Goal: Information Seeking & Learning: Compare options

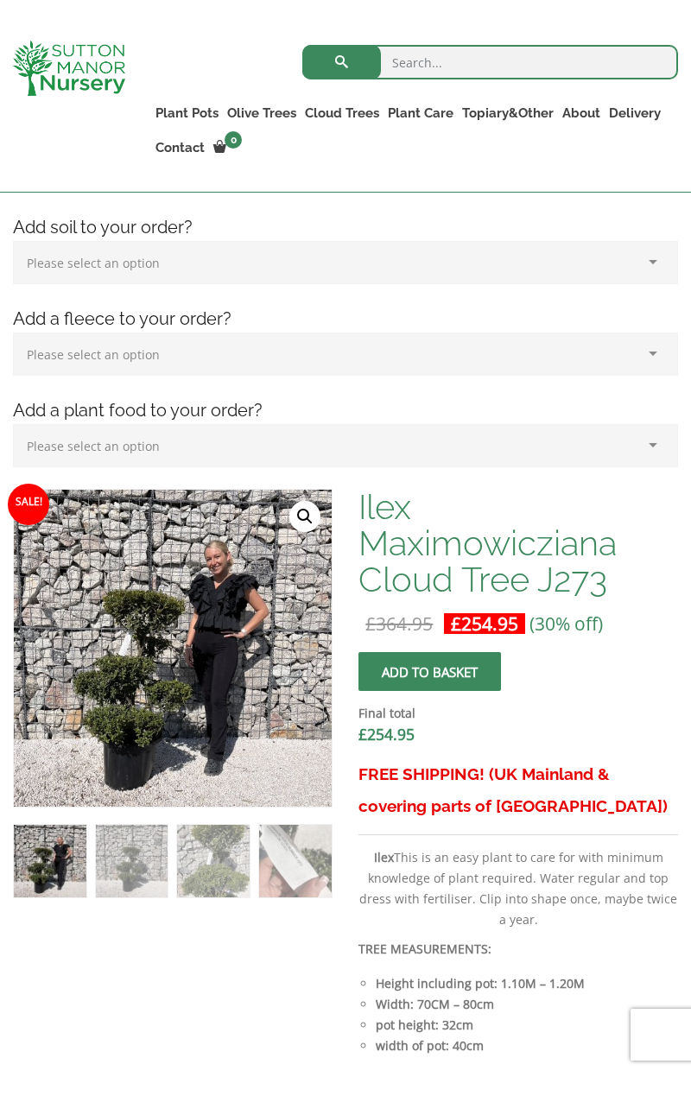
scroll to position [290, 0]
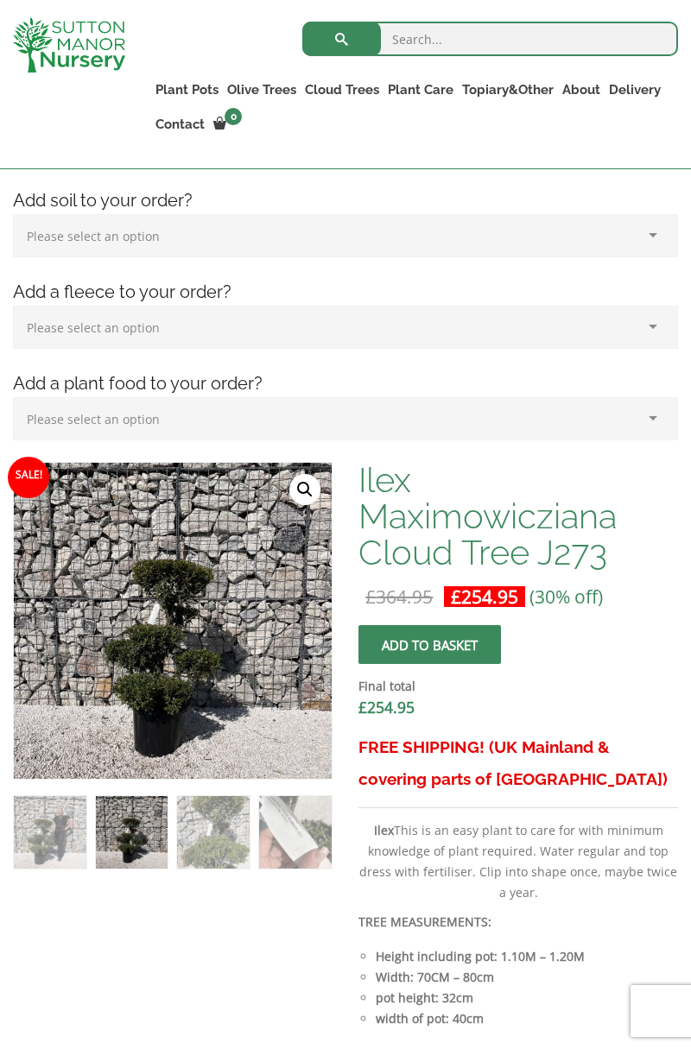
click at [186, 649] on img at bounding box center [396, 845] width 765 height 765
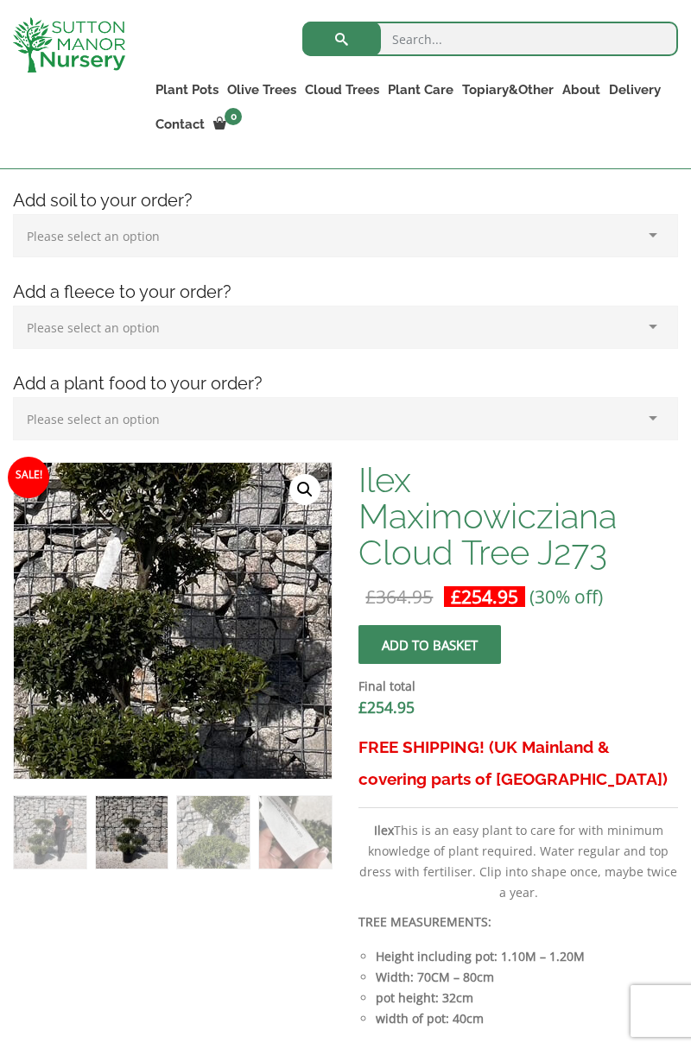
click at [297, 490] on link "🔍" at bounding box center [304, 489] width 31 height 31
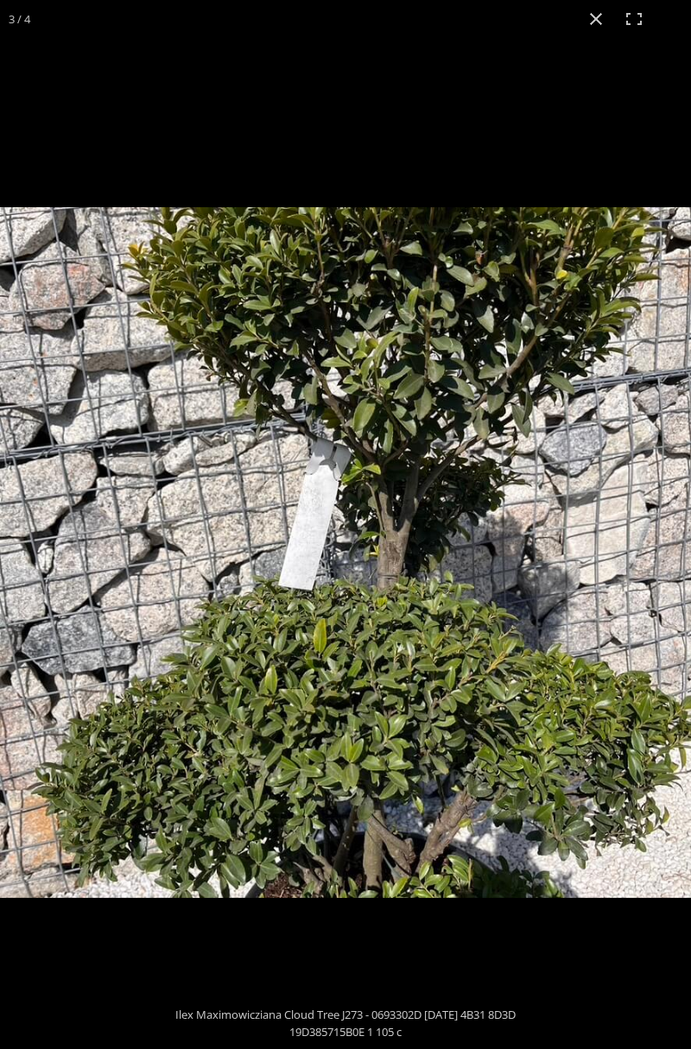
click at [625, 9] on button "Toggle fullscreen" at bounding box center [634, 19] width 38 height 38
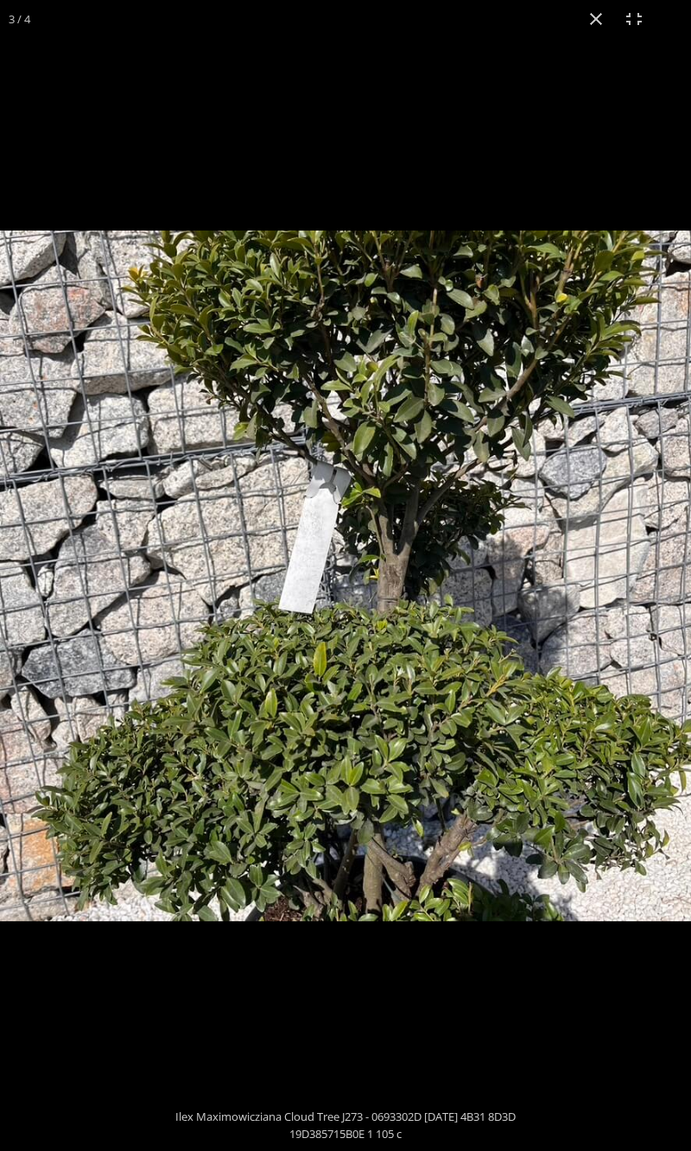
click at [590, 9] on button "Close (Esc)" at bounding box center [596, 19] width 38 height 38
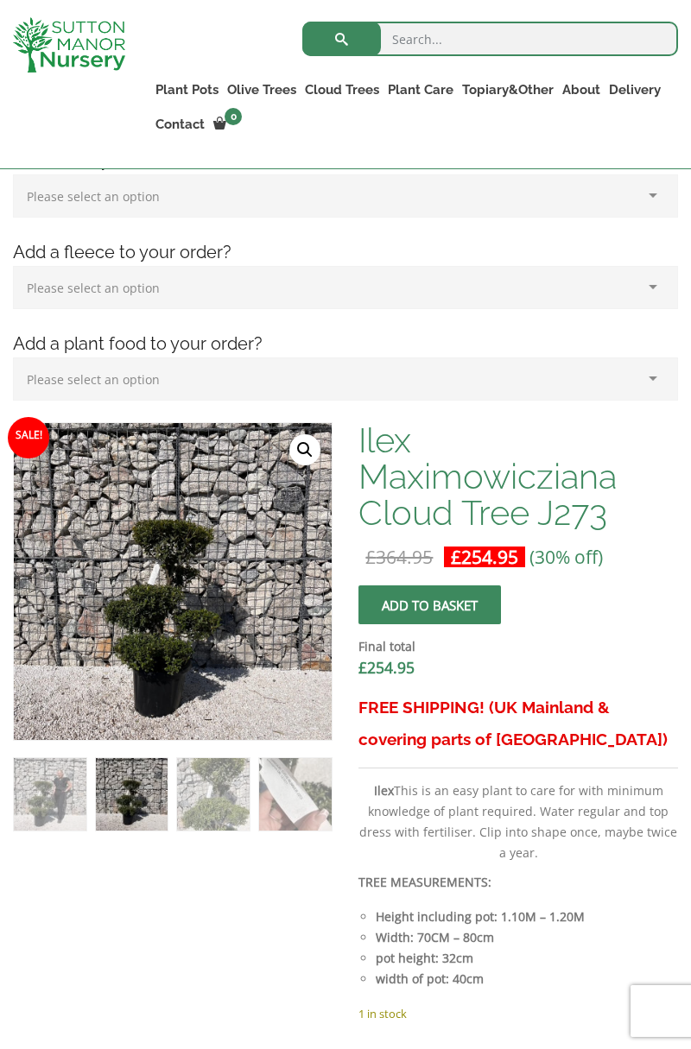
scroll to position [345, 0]
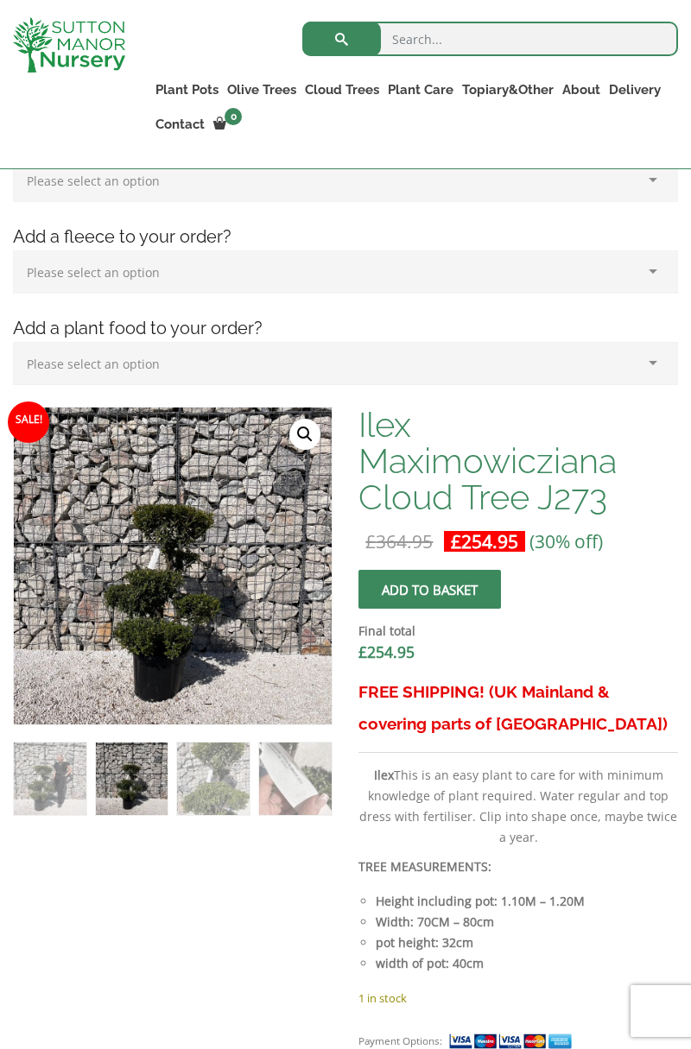
click at [356, 85] on link "Cloud Trees" at bounding box center [341, 90] width 83 height 24
click at [0, 0] on link "Ilex Crenata Cloud Trees" at bounding box center [0, 0] width 0 height 0
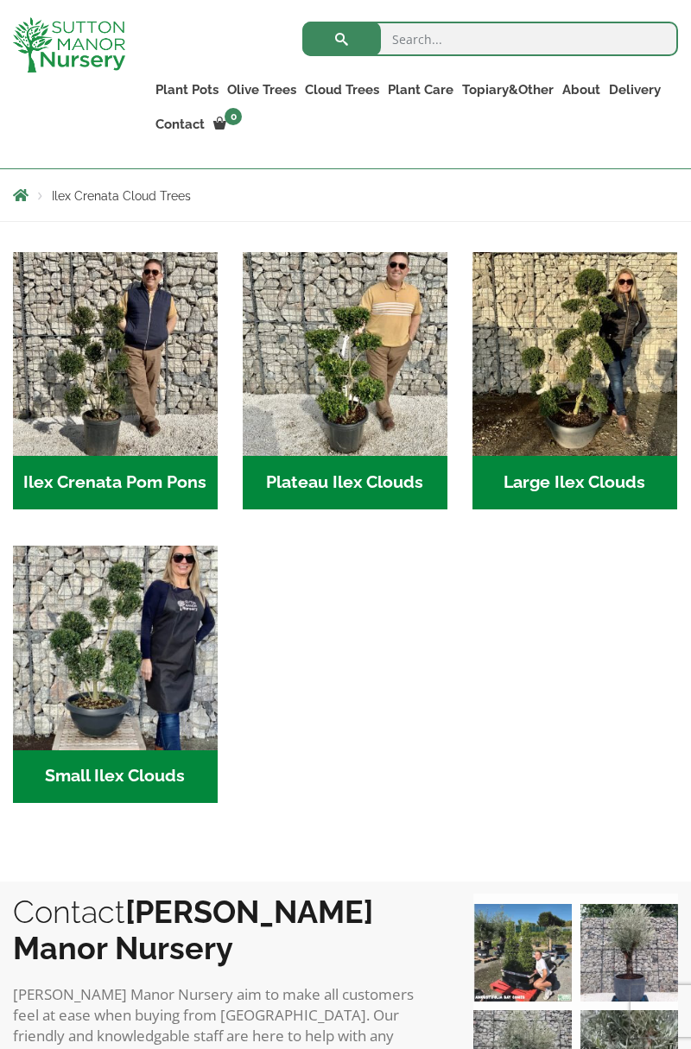
scroll to position [281, 0]
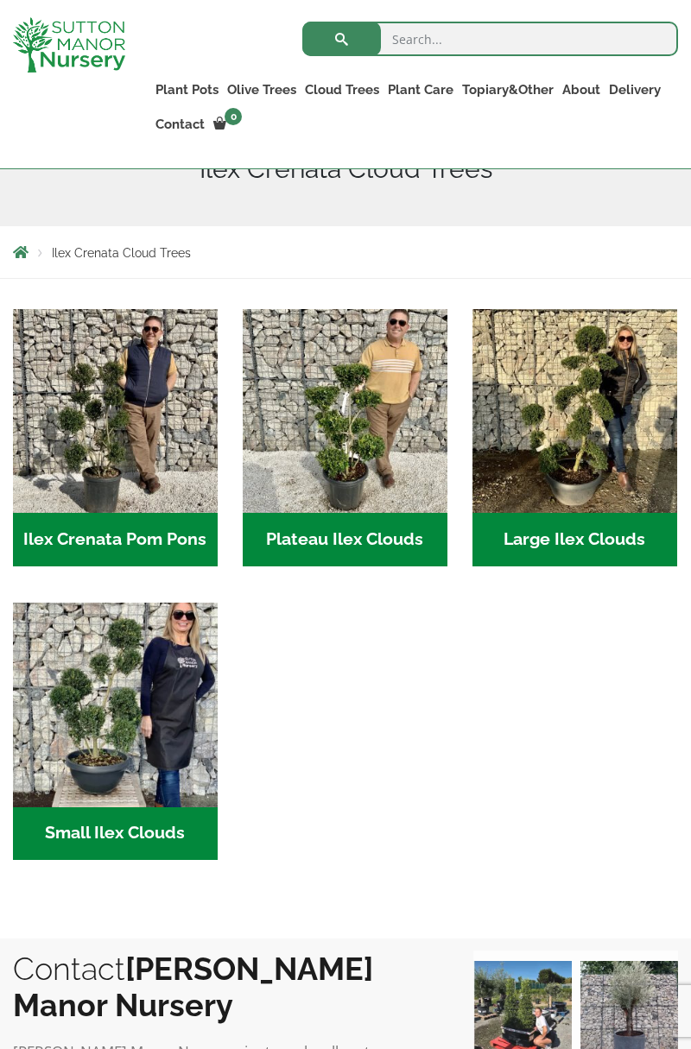
click at [136, 697] on img "Visit product category Small Ilex Clouds" at bounding box center [115, 705] width 205 height 205
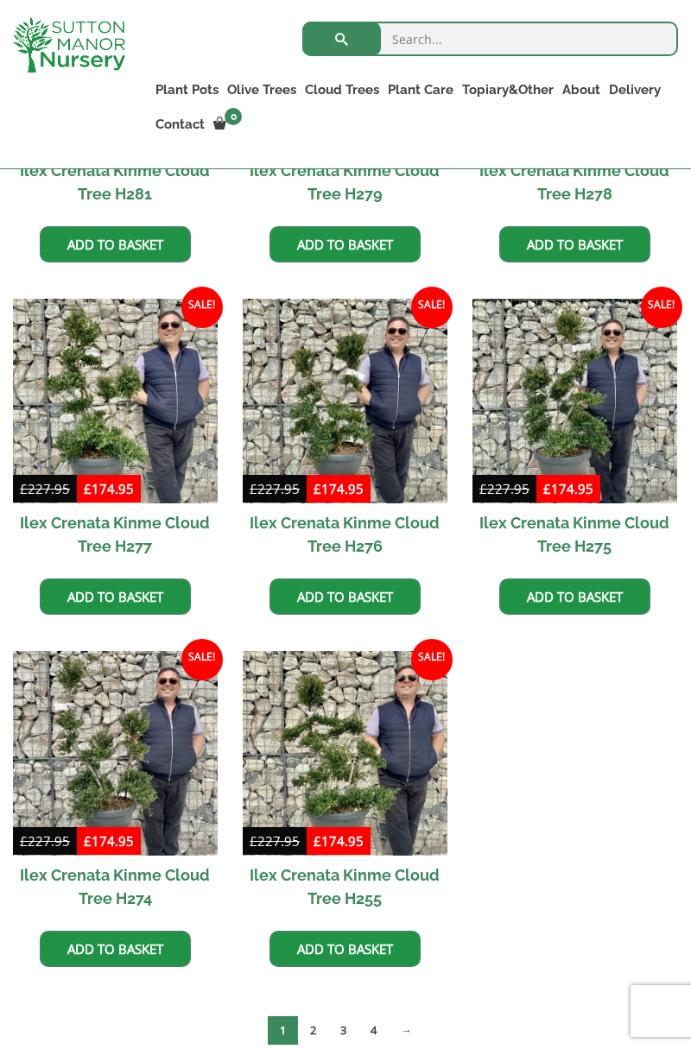
scroll to position [1777, 0]
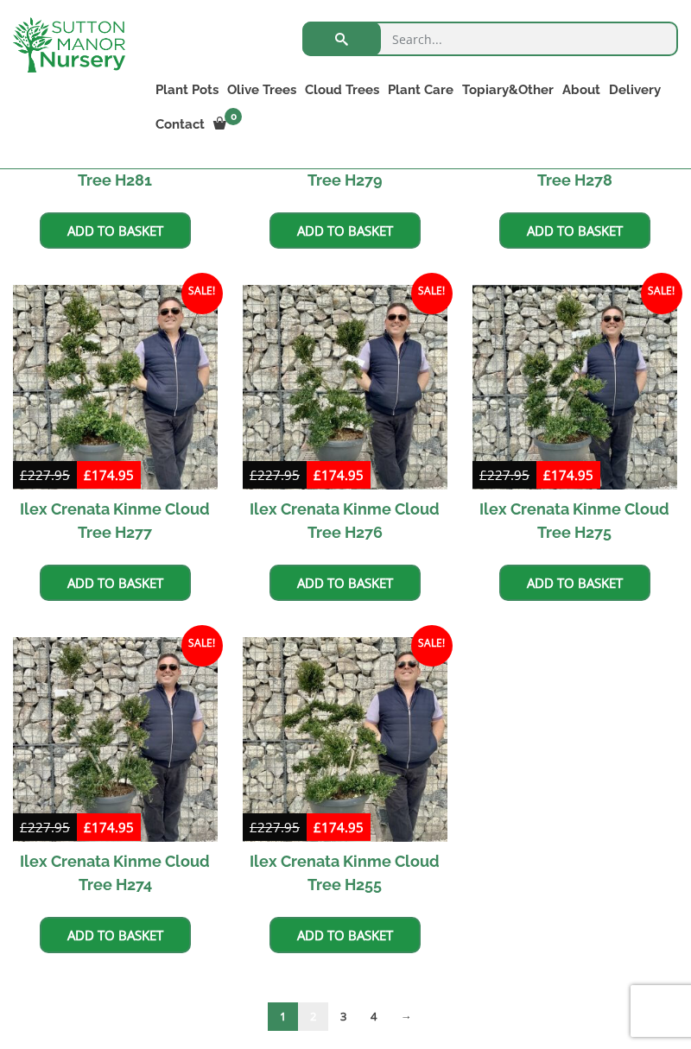
click at [311, 1014] on link "2" at bounding box center [313, 1016] width 30 height 28
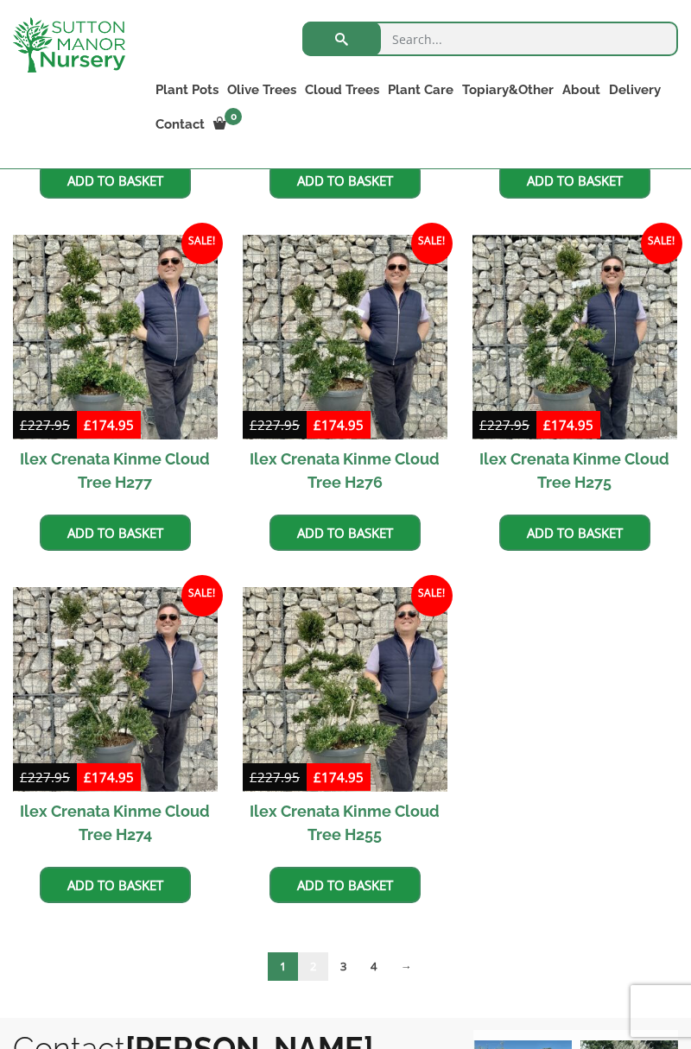
scroll to position [1832, 0]
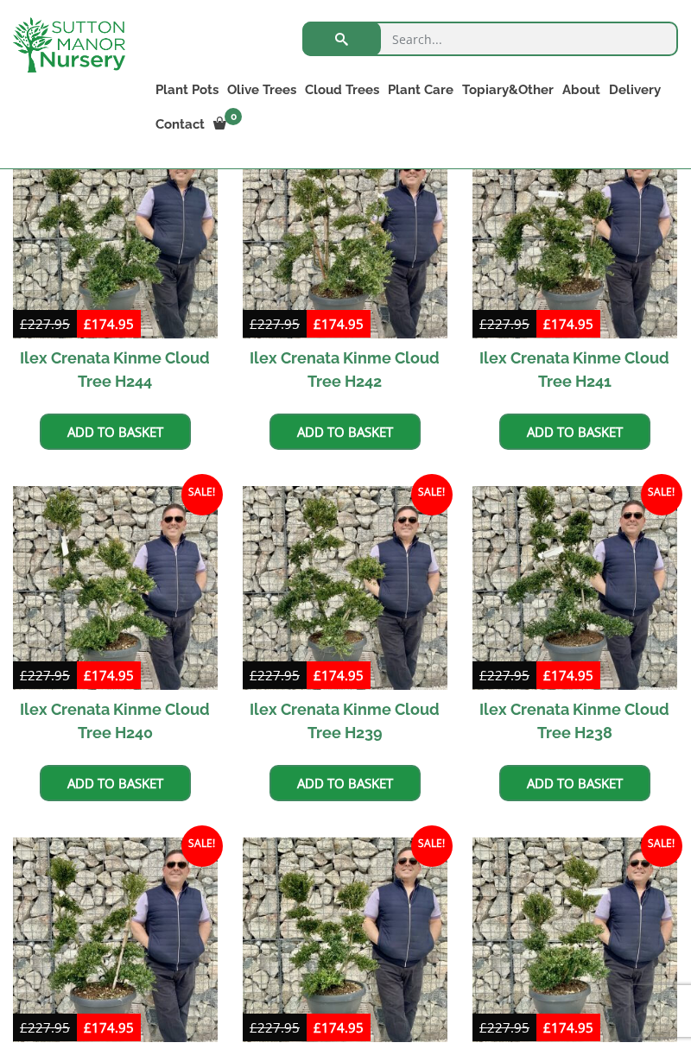
scroll to position [1226, 0]
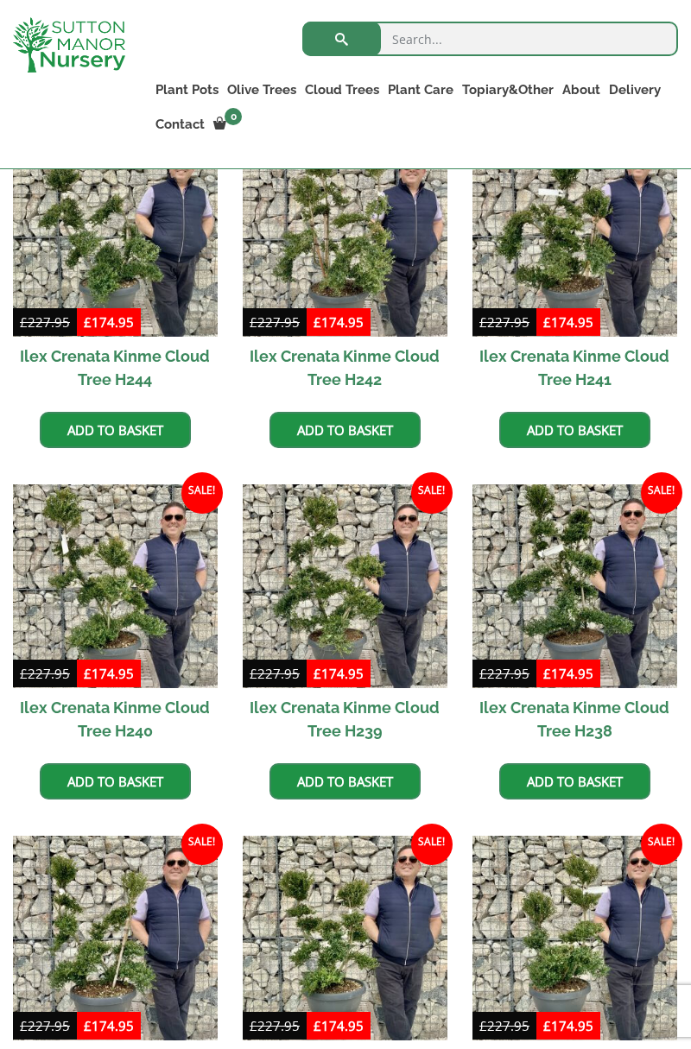
click at [598, 578] on img at bounding box center [574, 586] width 205 height 205
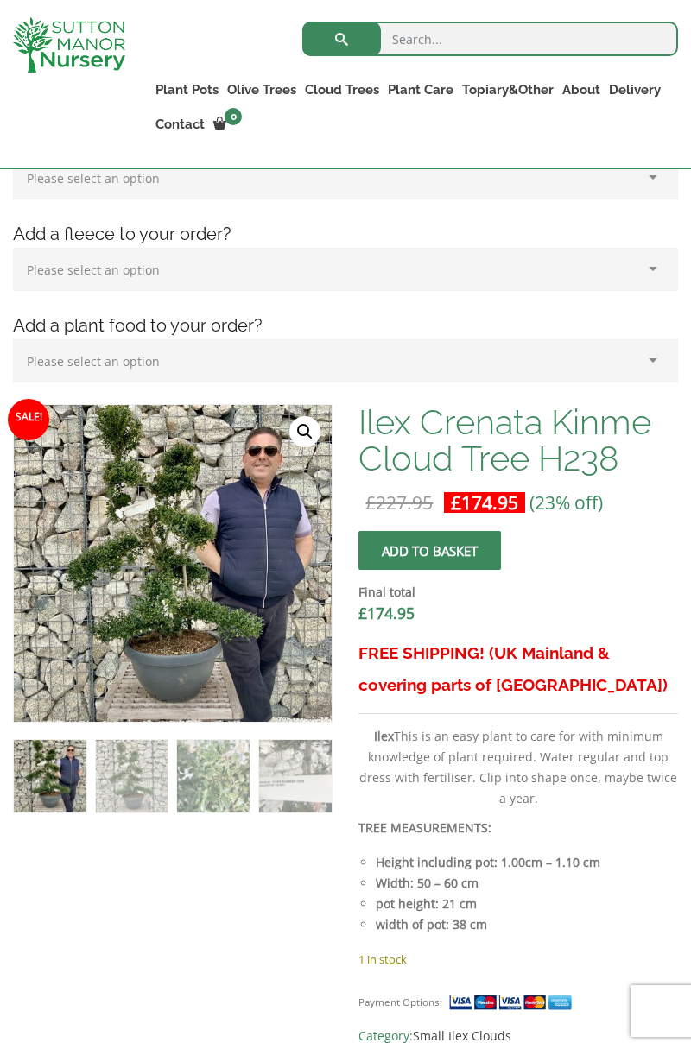
scroll to position [356, 0]
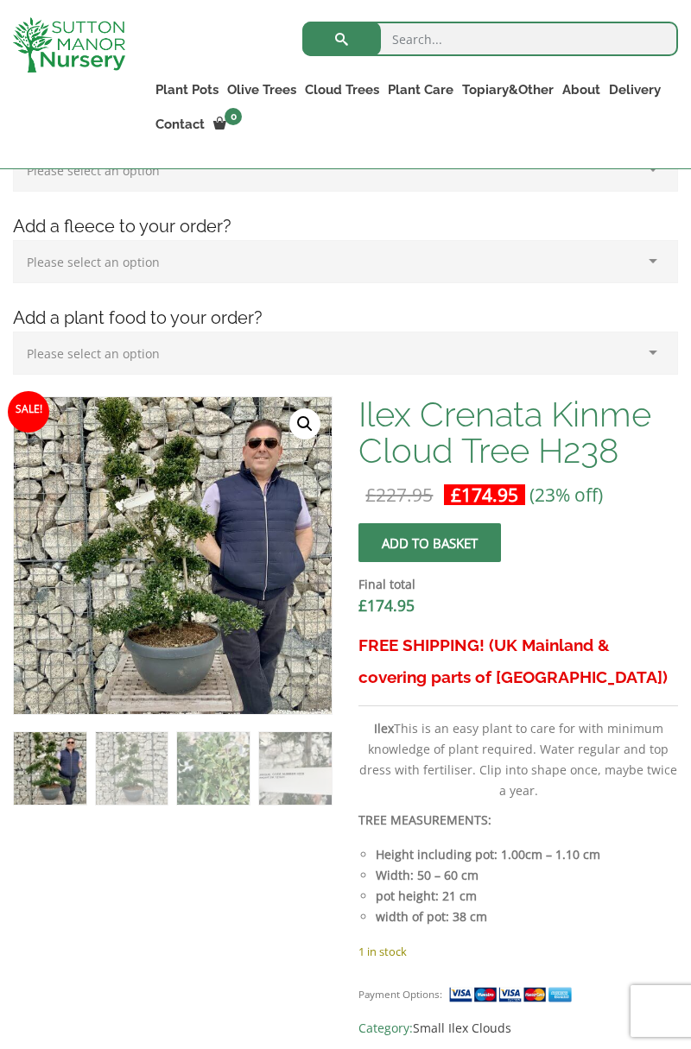
click at [221, 563] on img at bounding box center [445, 828] width 863 height 863
click at [304, 423] on link "🔍" at bounding box center [304, 423] width 31 height 31
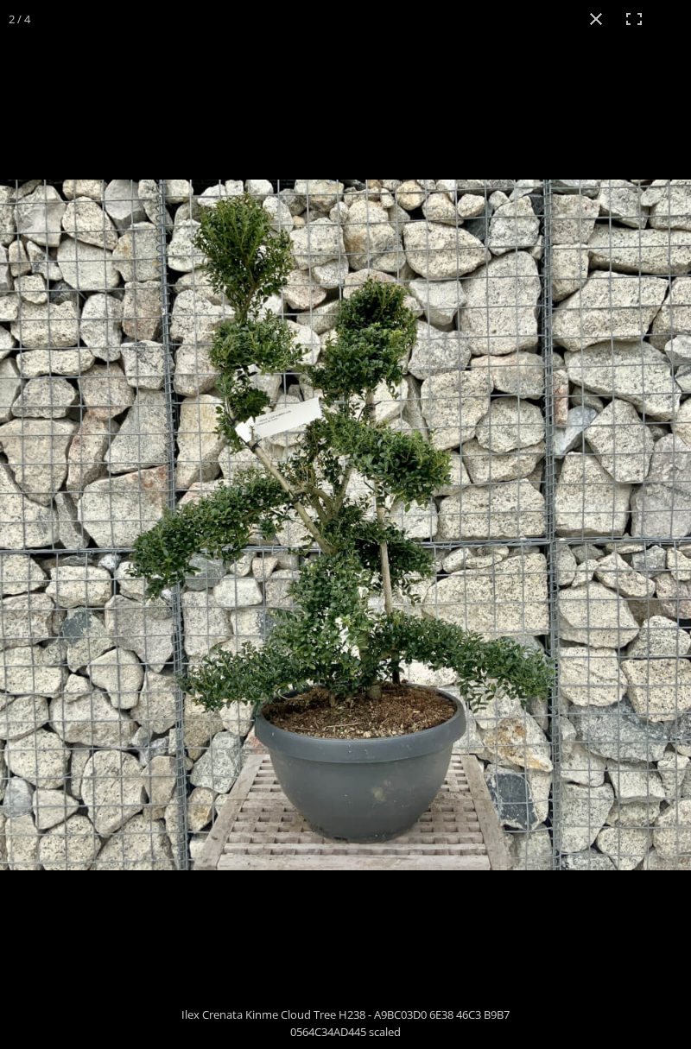
click at [592, 17] on button "Close (Esc)" at bounding box center [596, 19] width 38 height 38
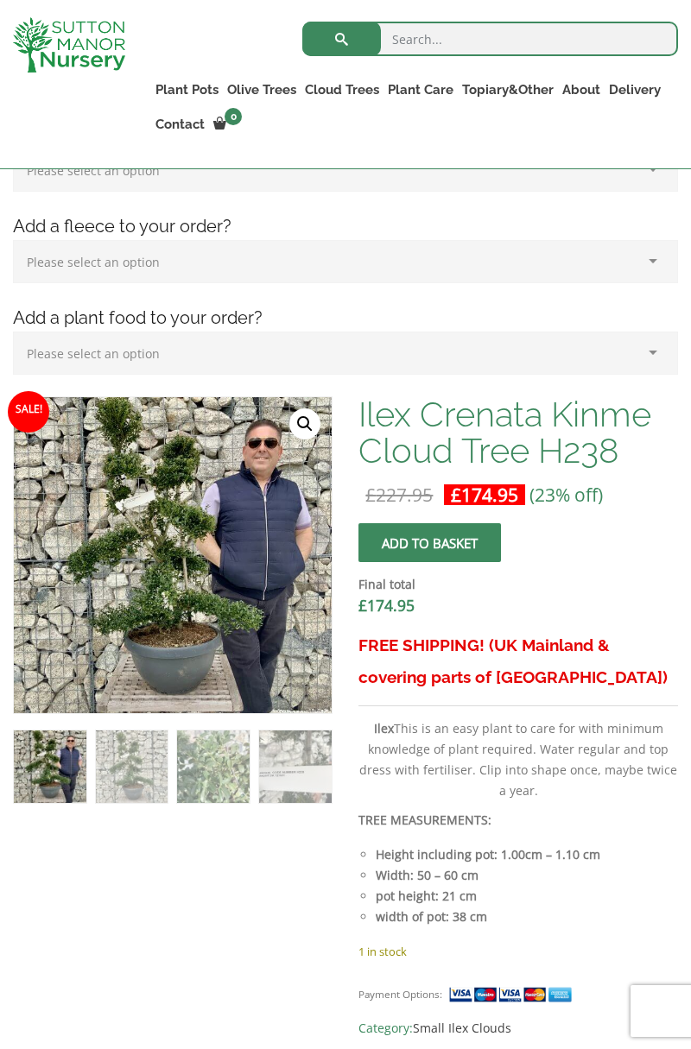
click at [349, 81] on link "Cloud Trees" at bounding box center [341, 90] width 83 height 24
click at [0, 0] on link "Castlewellan" at bounding box center [0, 0] width 0 height 0
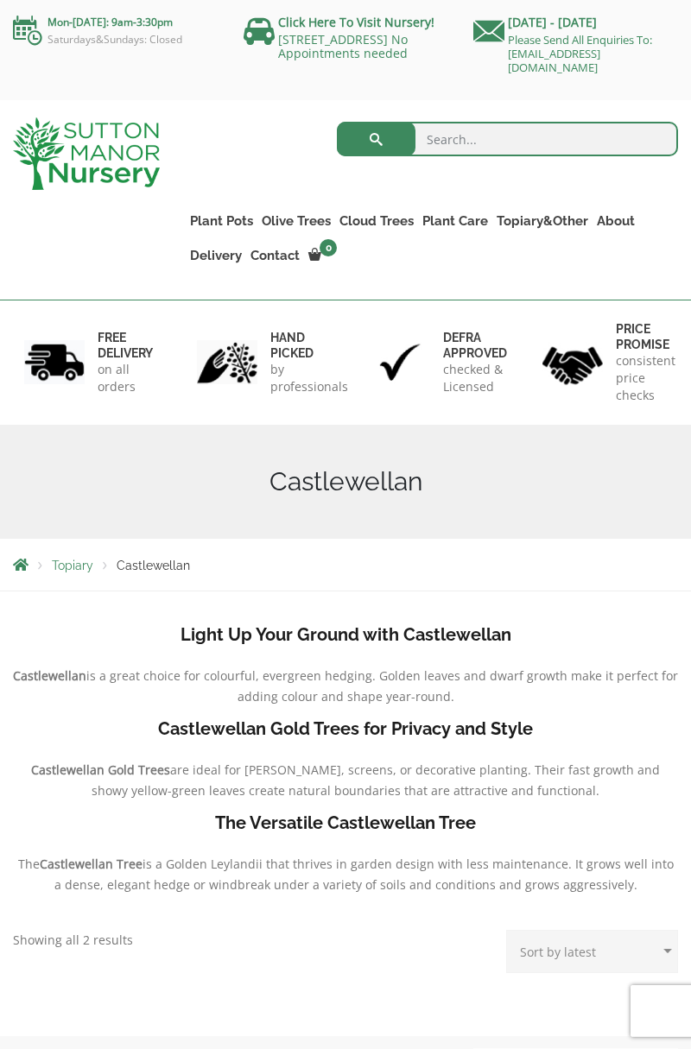
click at [387, 212] on link "Cloud Trees" at bounding box center [376, 221] width 83 height 24
click at [0, 0] on link "Ligustrum Pom Poms" at bounding box center [0, 0] width 0 height 0
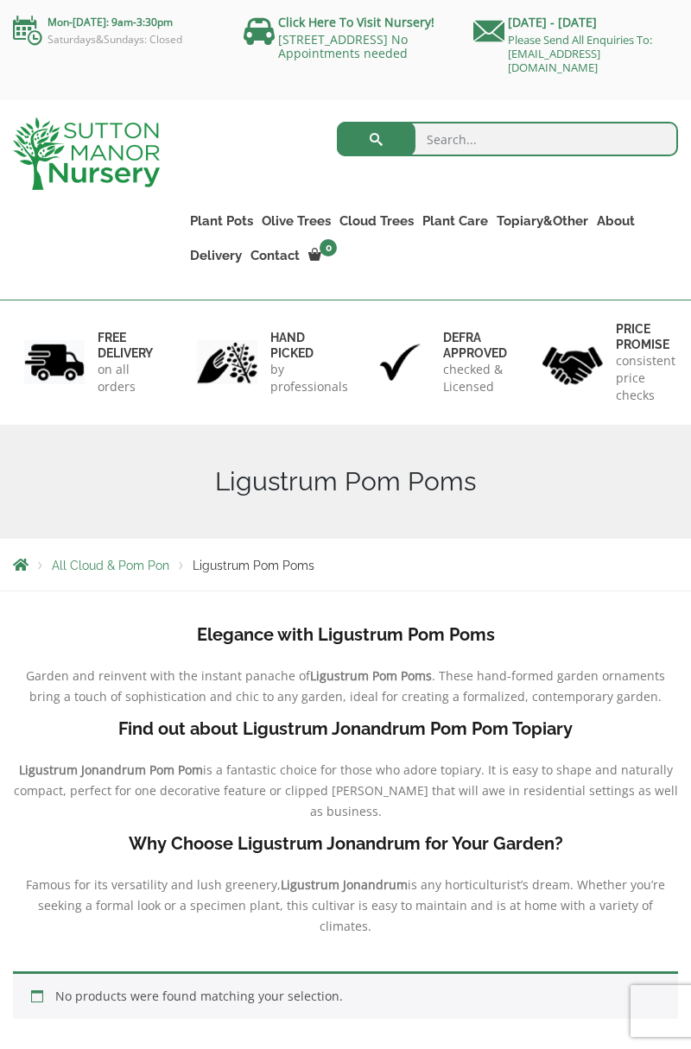
click at [302, 216] on link "Olive Trees" at bounding box center [296, 221] width 78 height 24
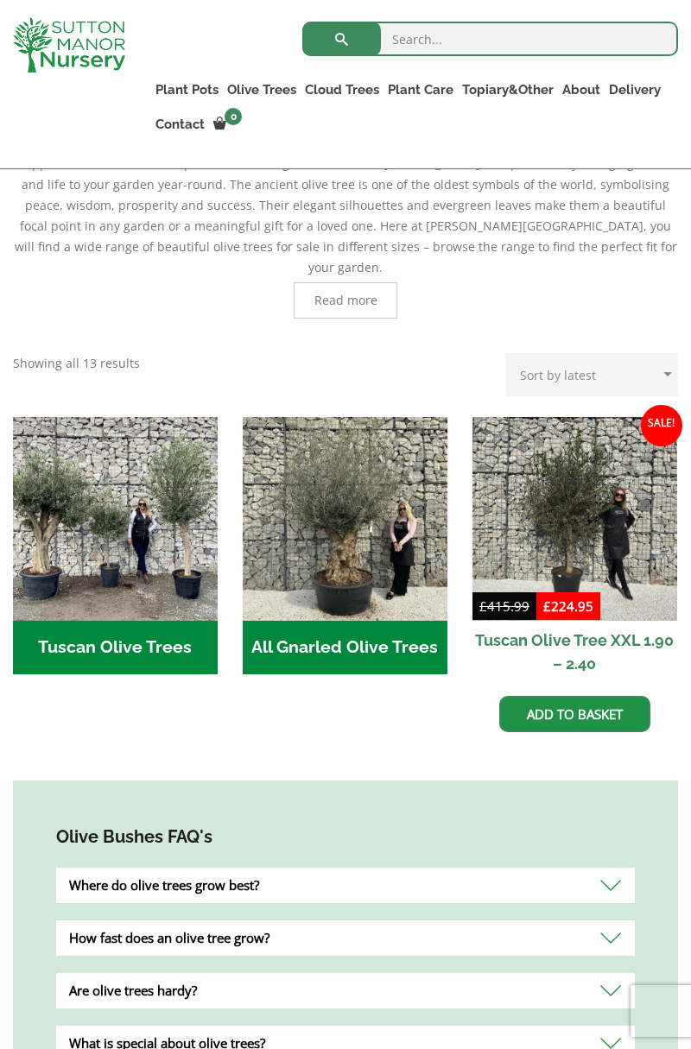
scroll to position [479, 0]
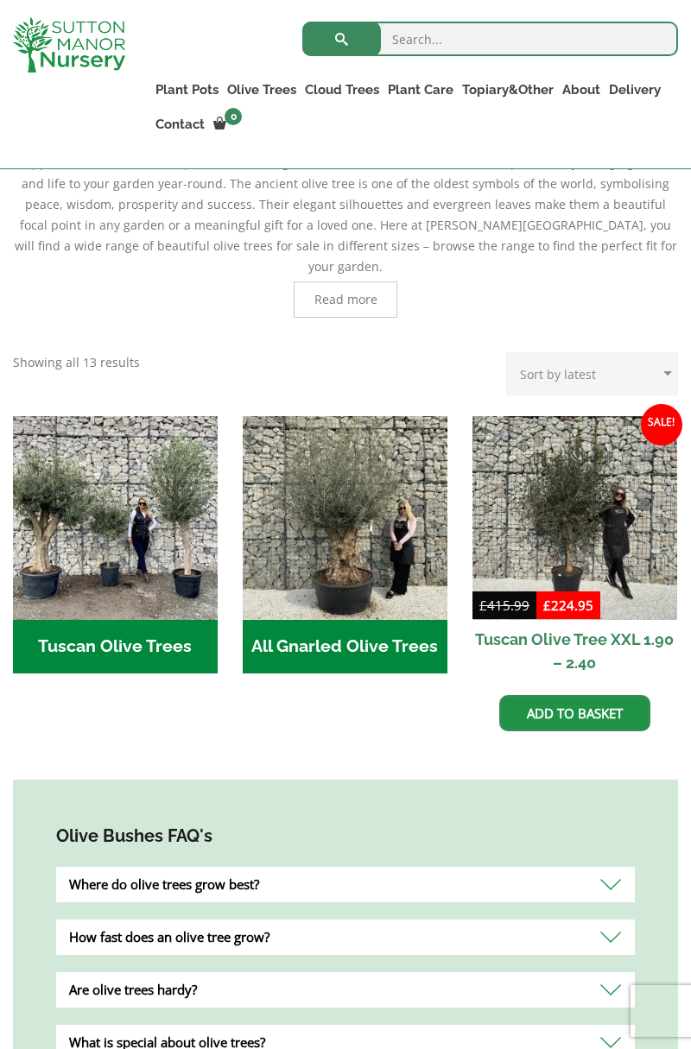
click at [603, 486] on img at bounding box center [574, 518] width 205 height 205
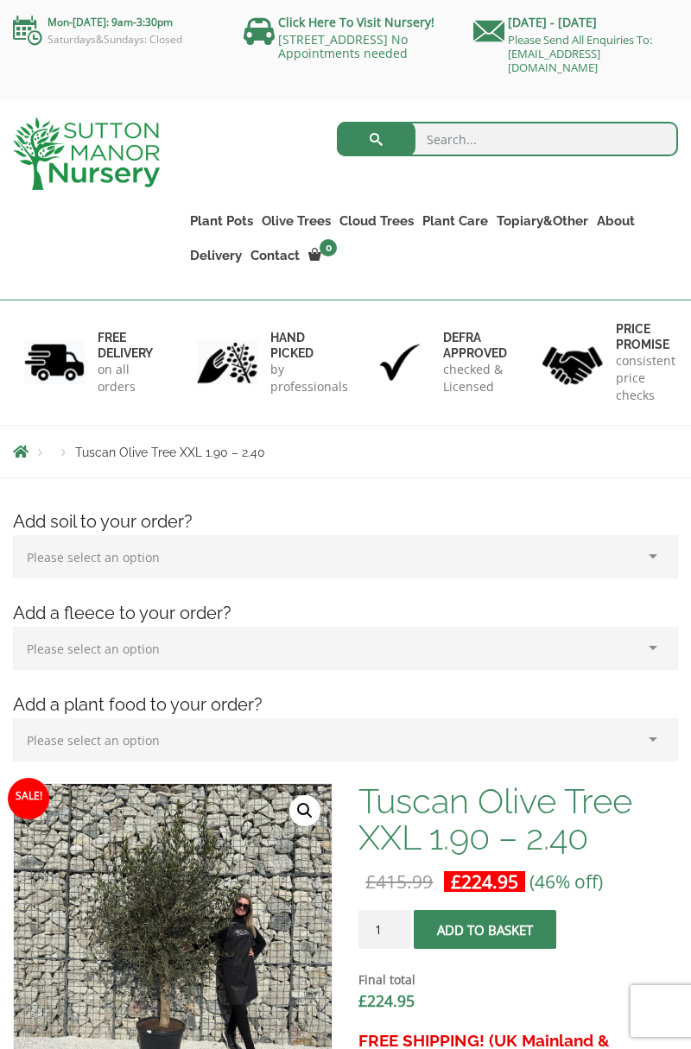
click at [388, 212] on link "Cloud Trees" at bounding box center [376, 221] width 83 height 24
click at [0, 0] on link "Ilex Crenata Cloud Trees" at bounding box center [0, 0] width 0 height 0
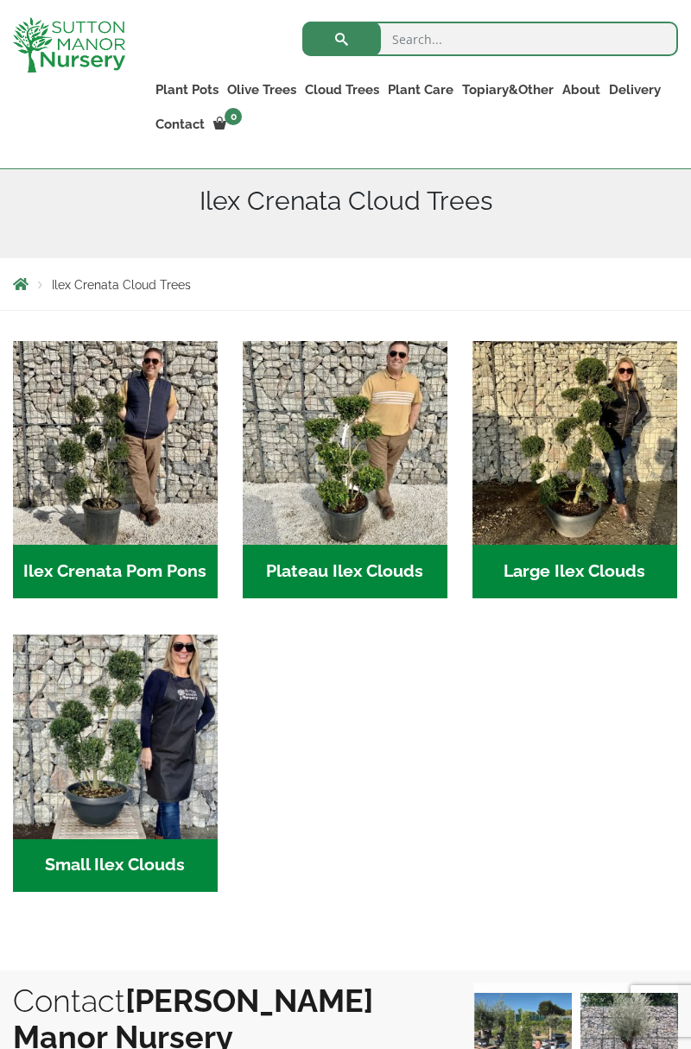
scroll to position [252, 0]
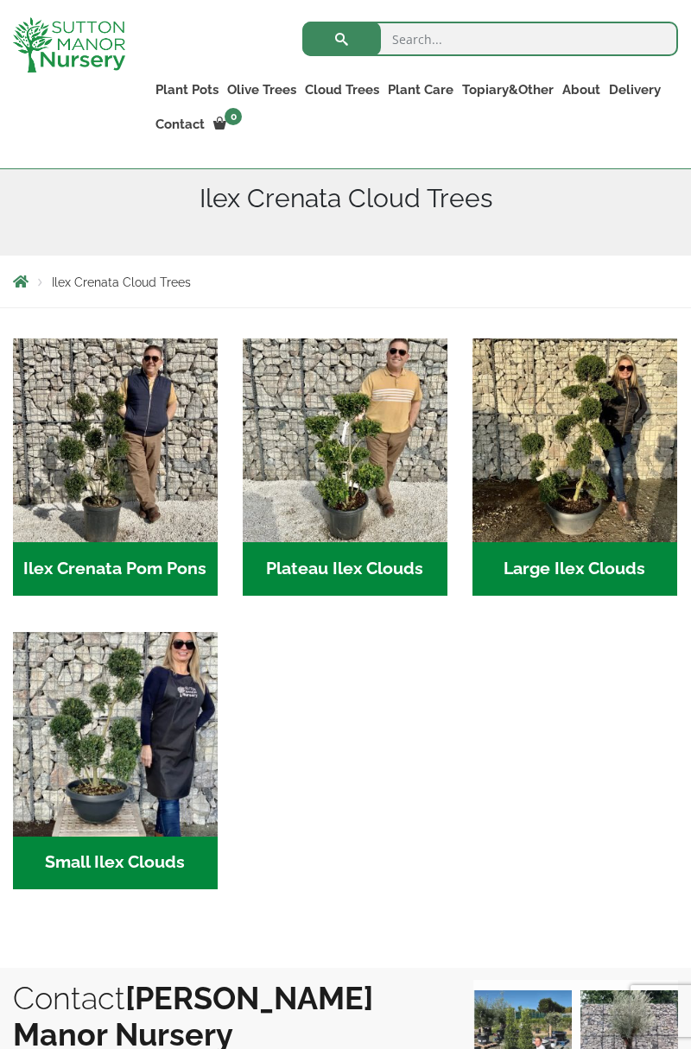
click at [326, 467] on img "Visit product category Plateau Ilex Clouds" at bounding box center [345, 440] width 205 height 205
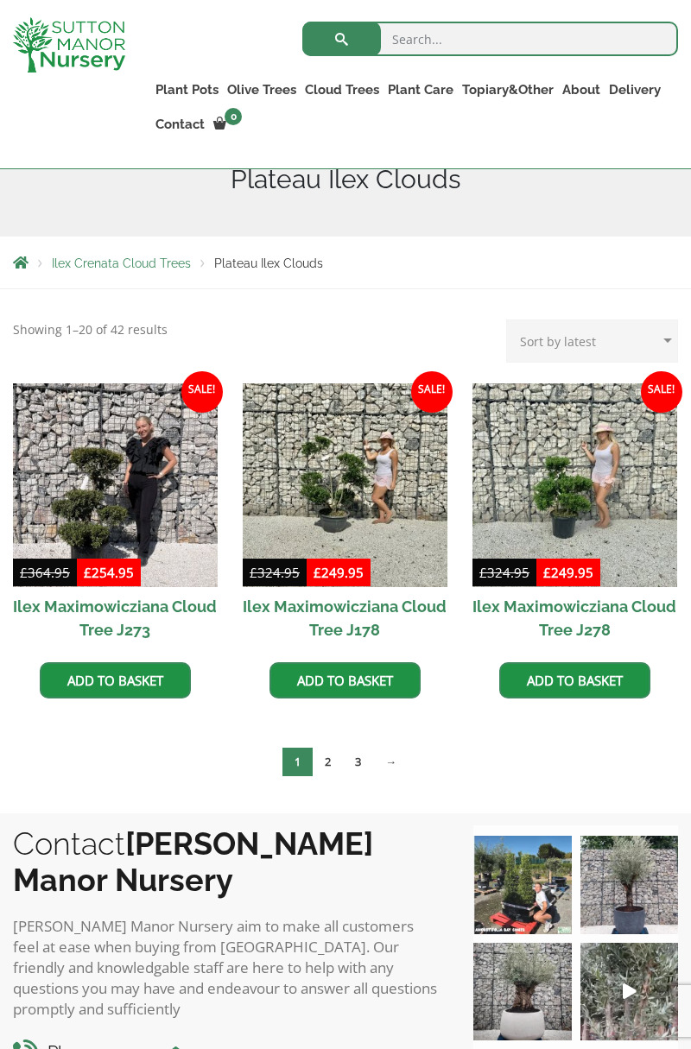
scroll to position [273, 0]
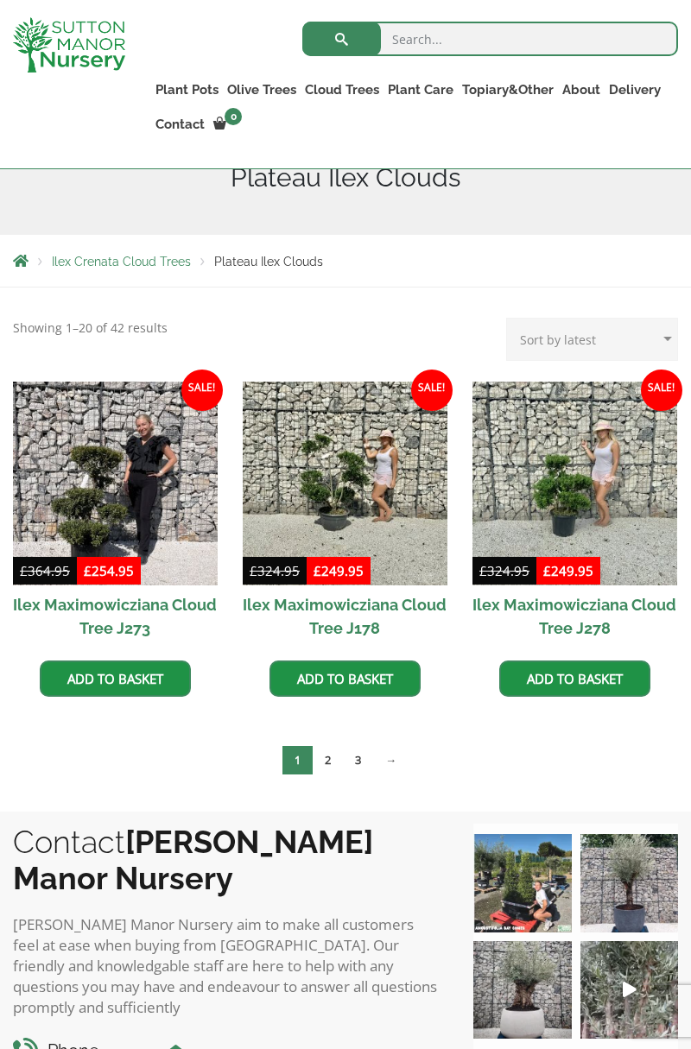
click at [585, 496] on img at bounding box center [574, 484] width 205 height 205
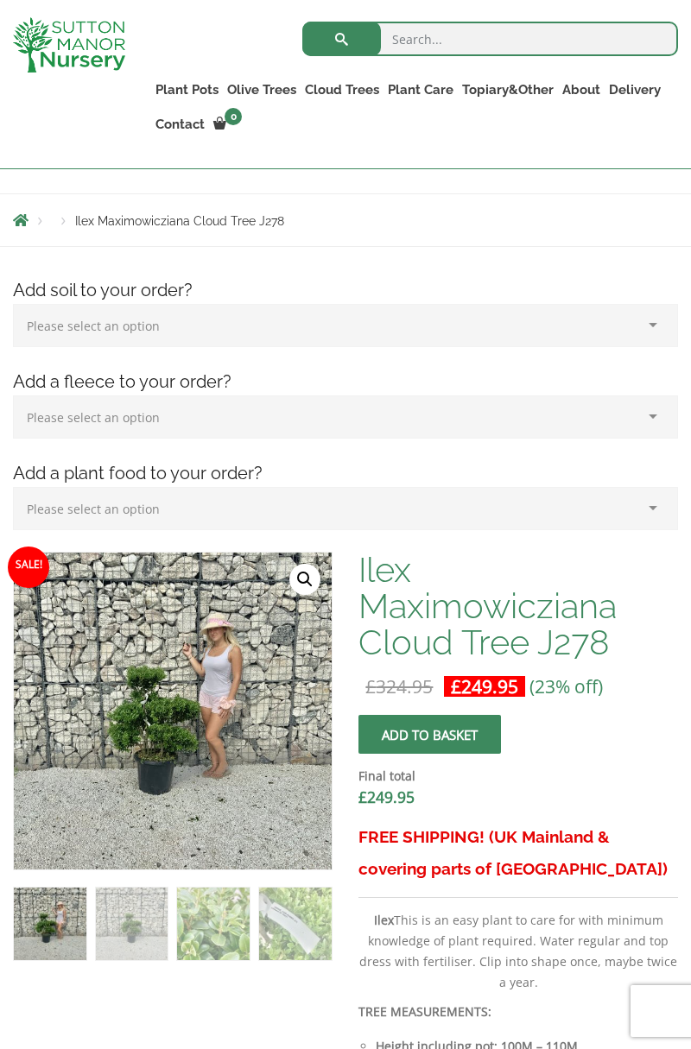
scroll to position [204, 0]
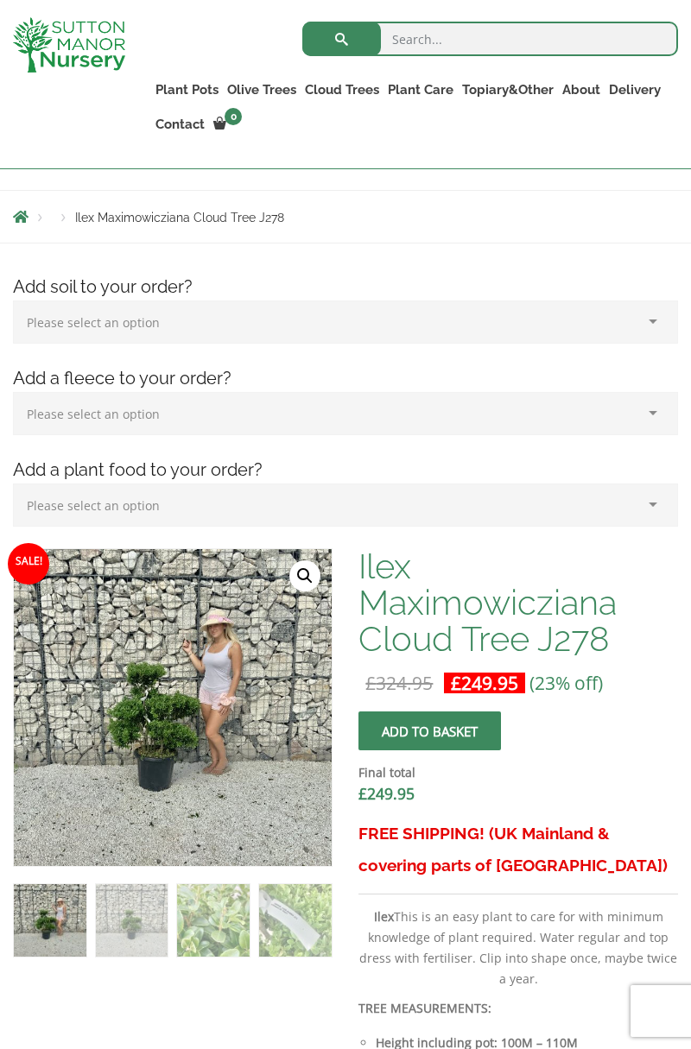
click at [304, 572] on link "🔍" at bounding box center [304, 575] width 31 height 31
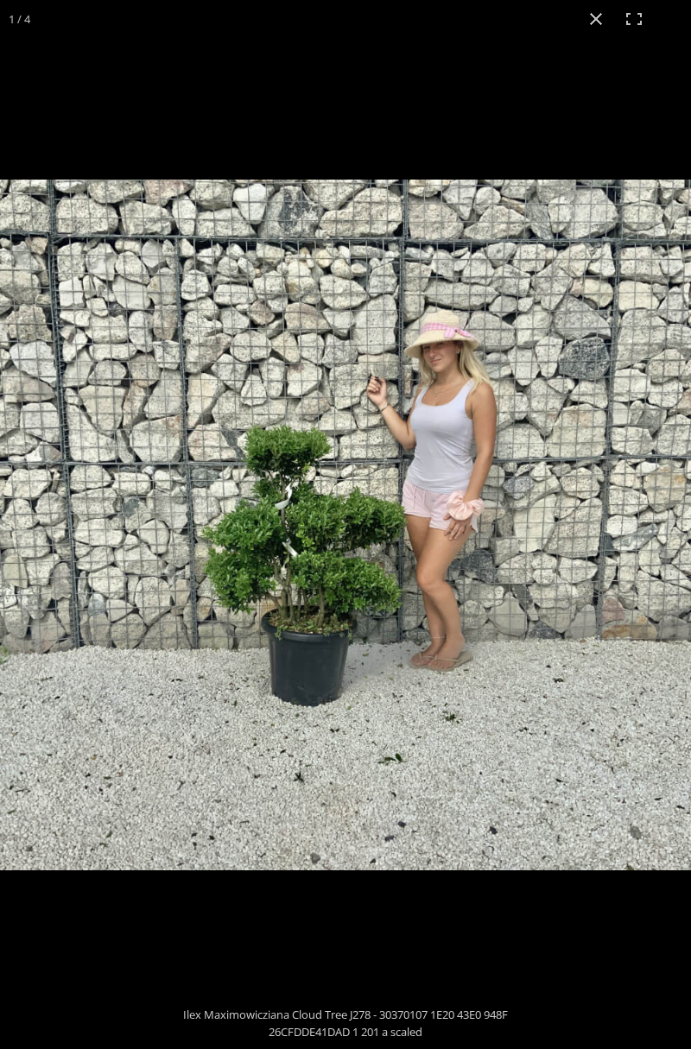
click at [593, 21] on button "Close (Esc)" at bounding box center [596, 19] width 38 height 38
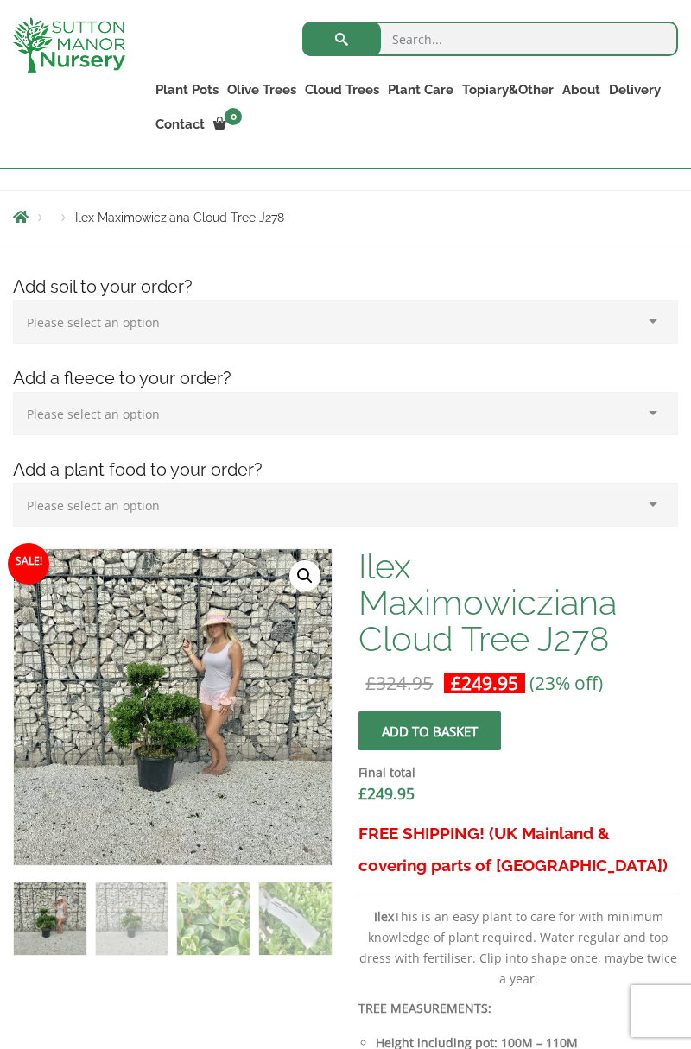
click at [342, 78] on link "Cloud Trees" at bounding box center [341, 90] width 83 height 24
click at [0, 0] on link "Ilex Crenata Cloud Trees" at bounding box center [0, 0] width 0 height 0
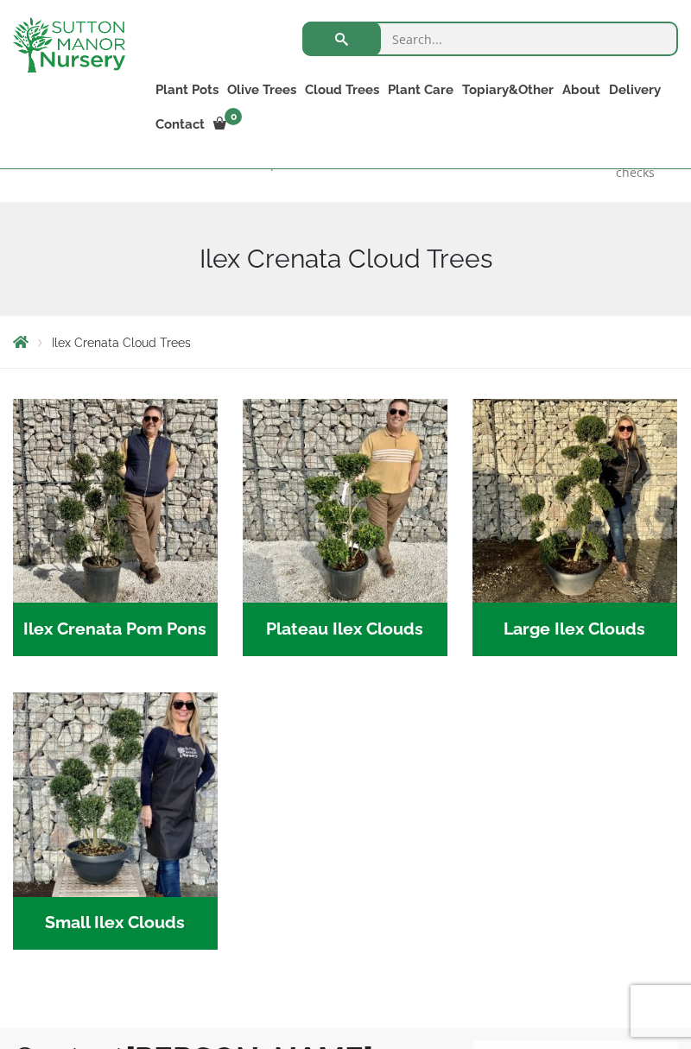
scroll to position [192, 0]
click at [603, 494] on img "Visit product category Large Ilex Clouds" at bounding box center [574, 501] width 205 height 205
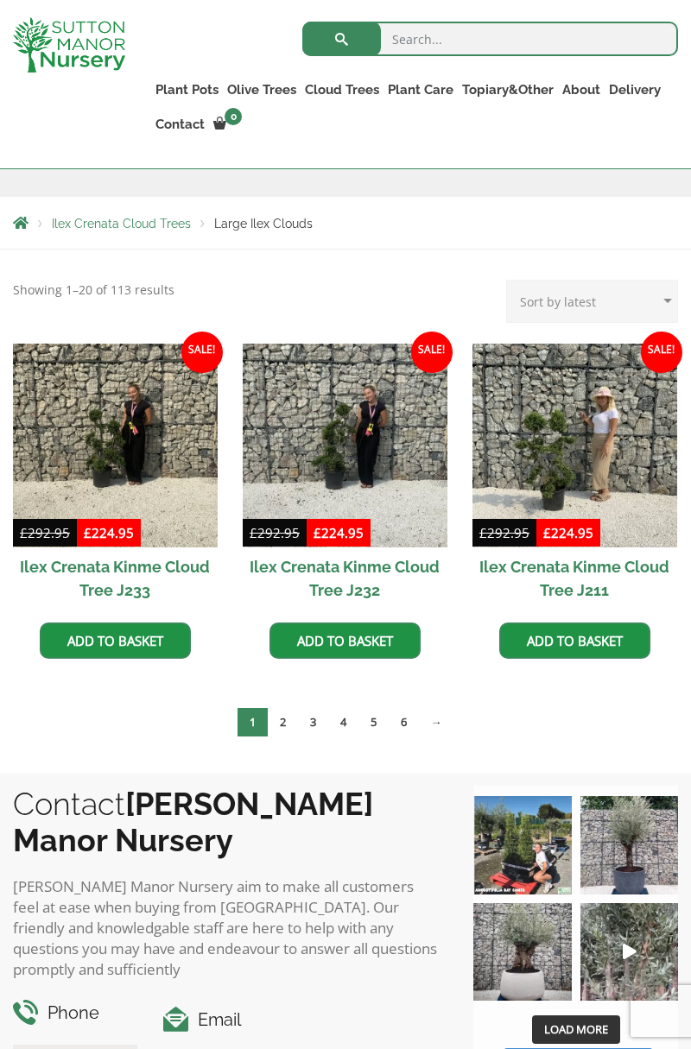
scroll to position [312, 0]
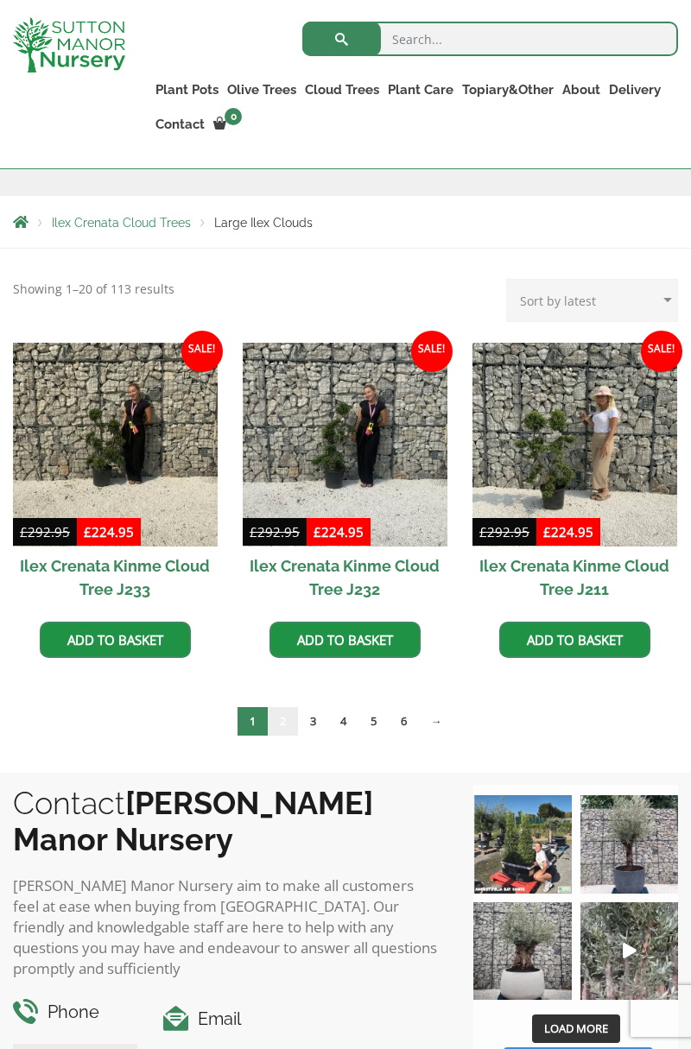
click at [287, 715] on link "2" at bounding box center [283, 721] width 30 height 28
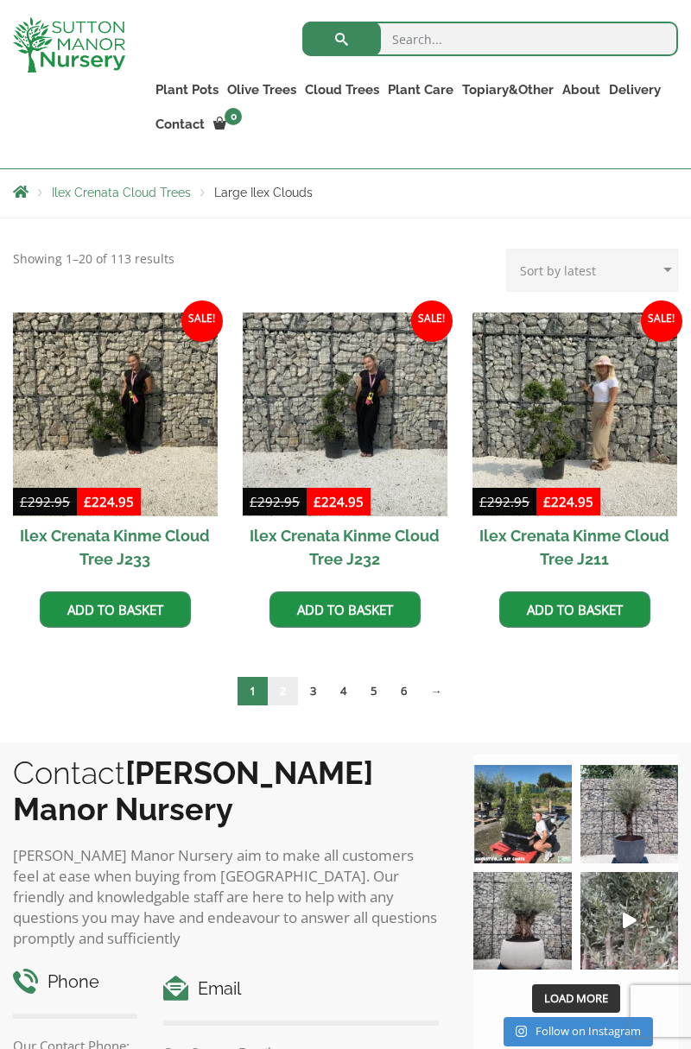
scroll to position [367, 0]
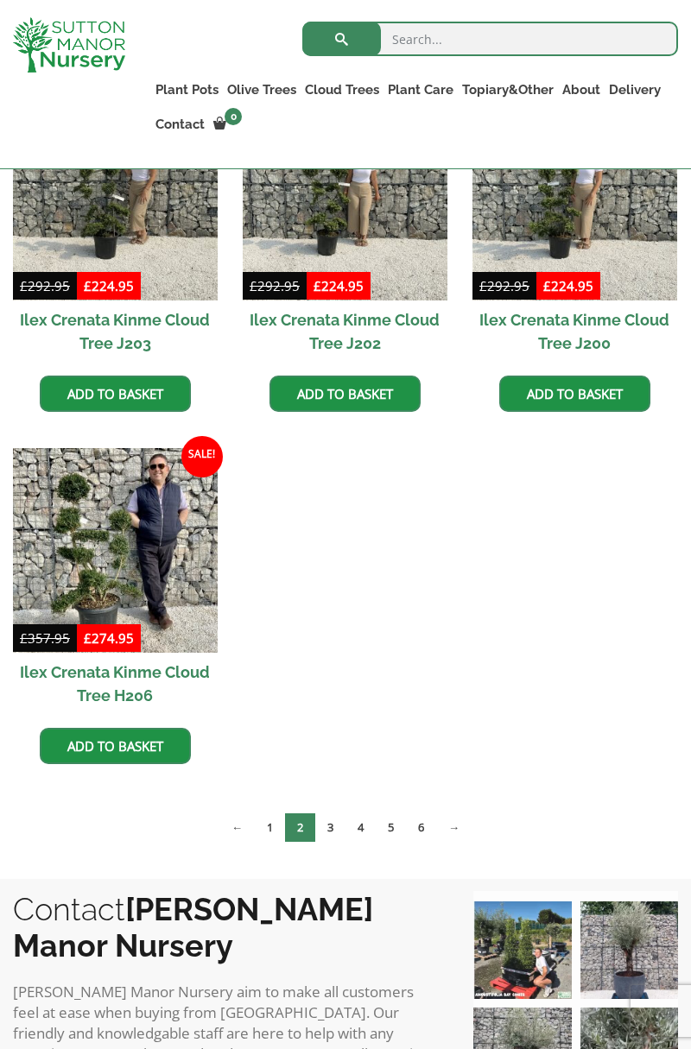
scroll to position [912, 0]
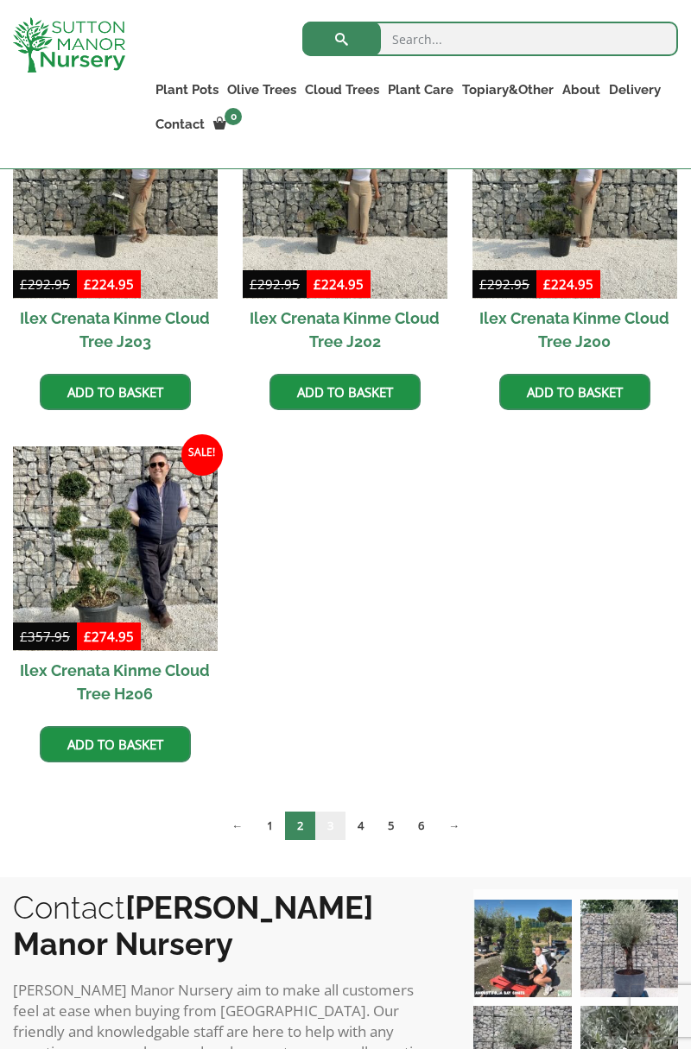
click at [329, 827] on link "3" at bounding box center [330, 826] width 30 height 28
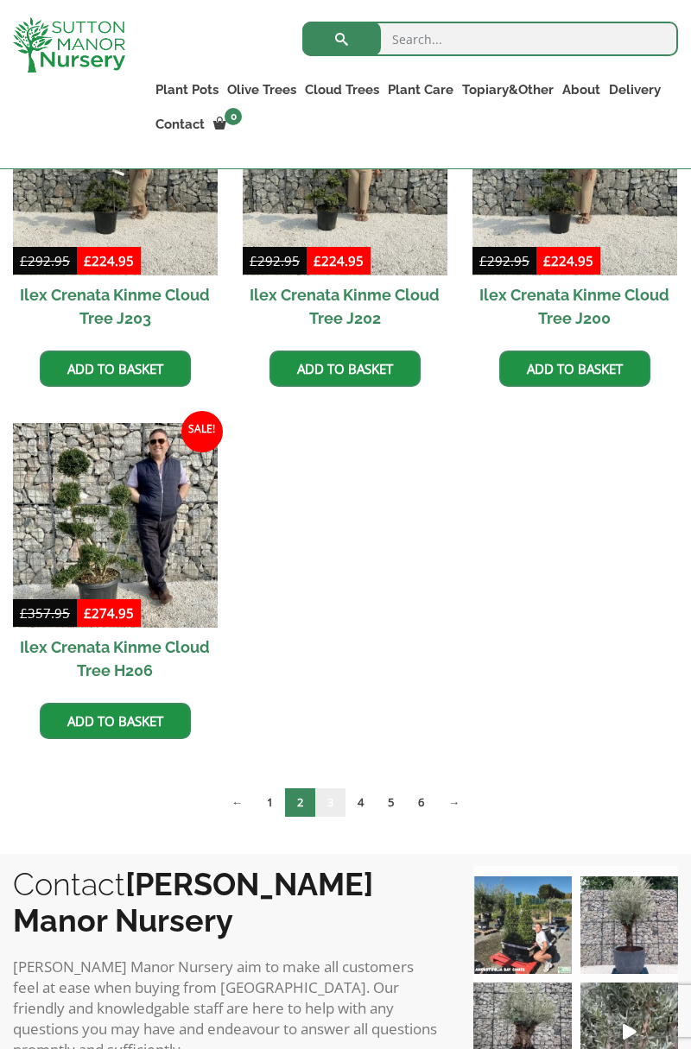
scroll to position [967, 0]
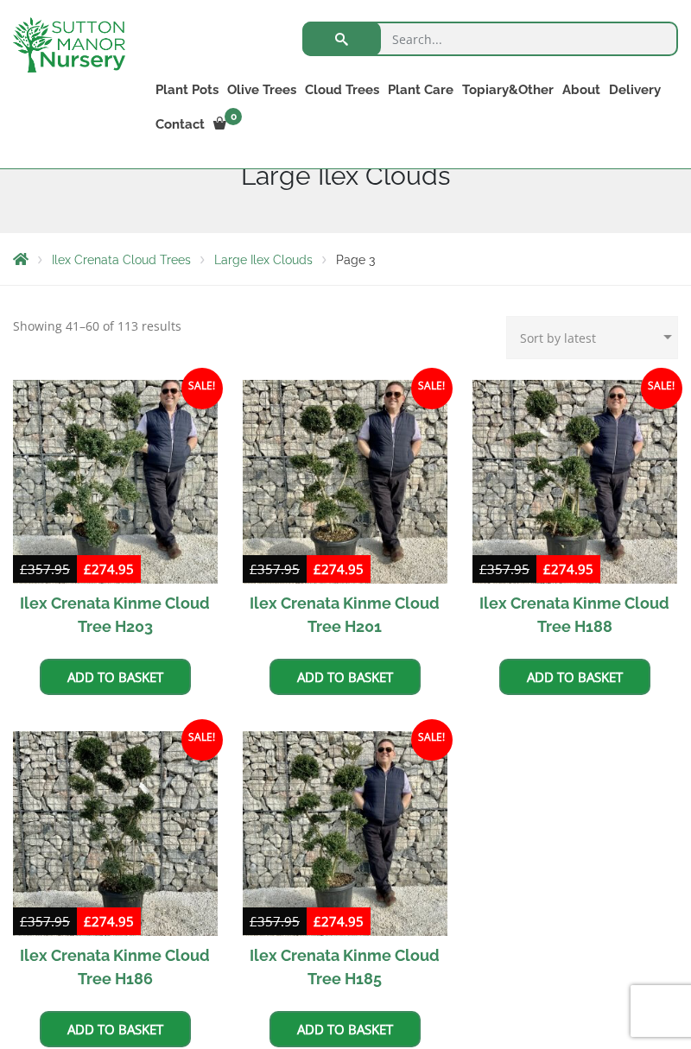
scroll to position [289, 0]
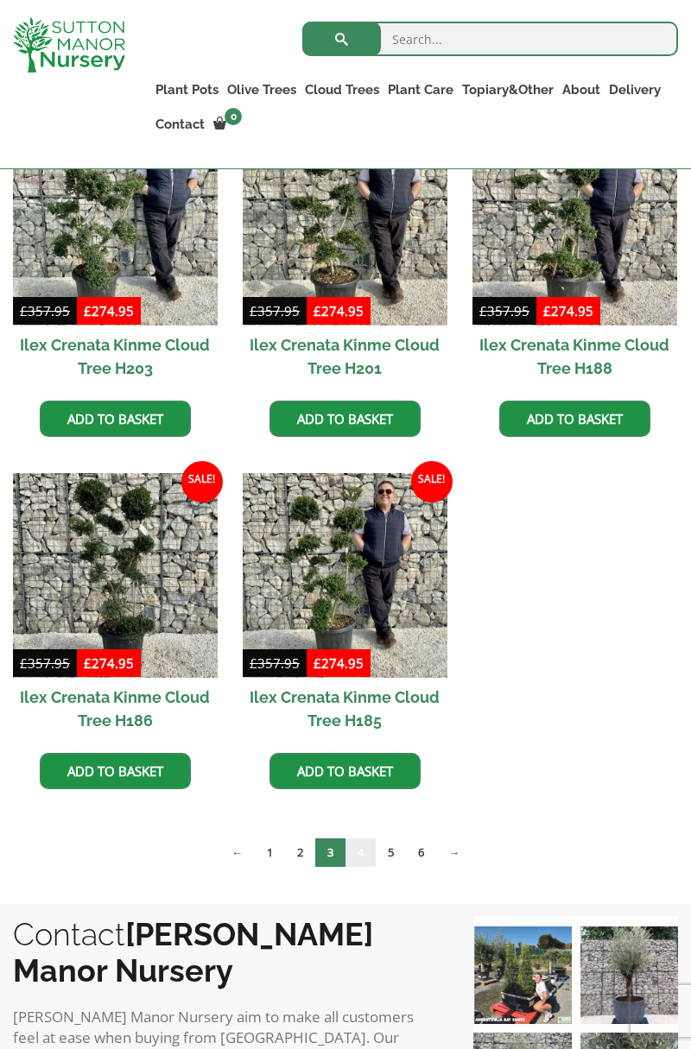
click at [356, 853] on link "4" at bounding box center [360, 852] width 30 height 28
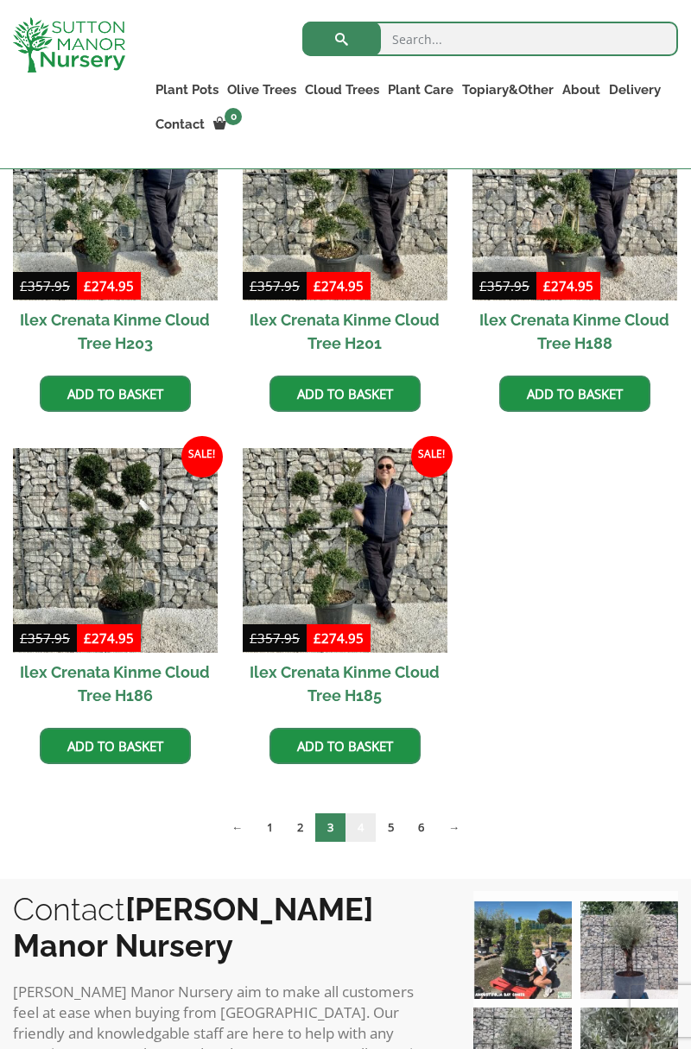
scroll to position [588, 0]
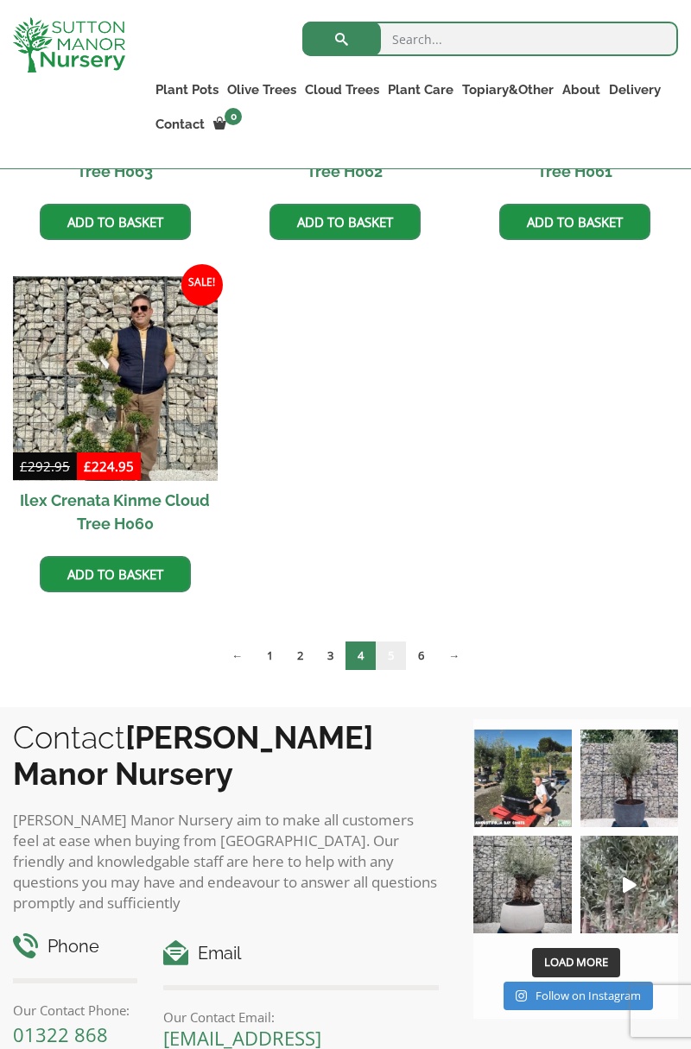
click at [390, 656] on link "5" at bounding box center [391, 655] width 30 height 28
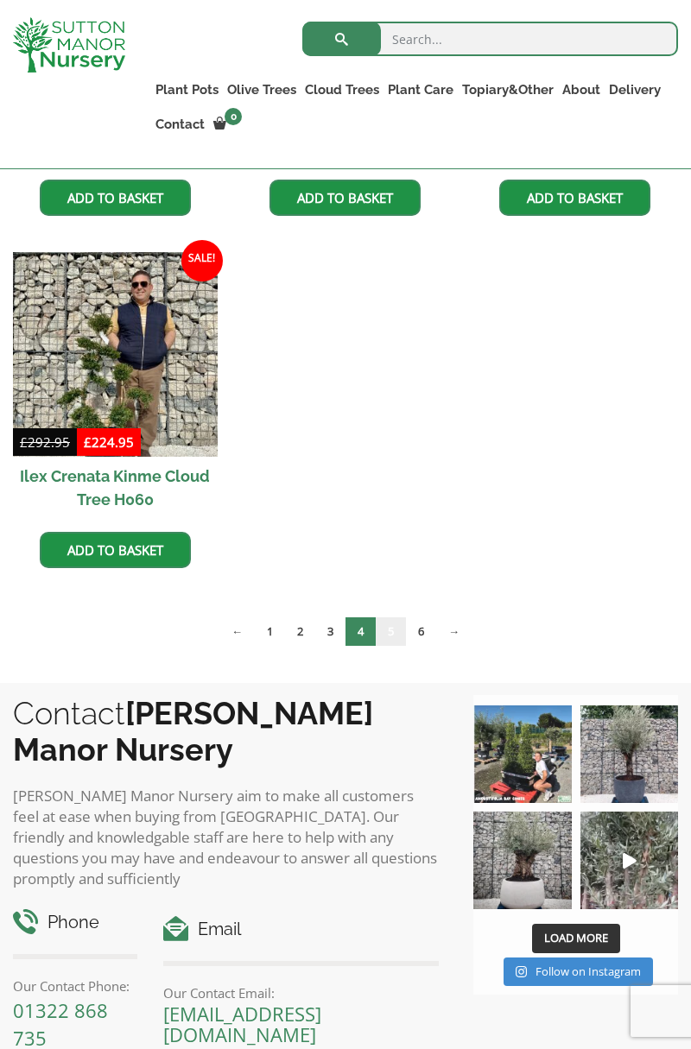
scroll to position [1131, 0]
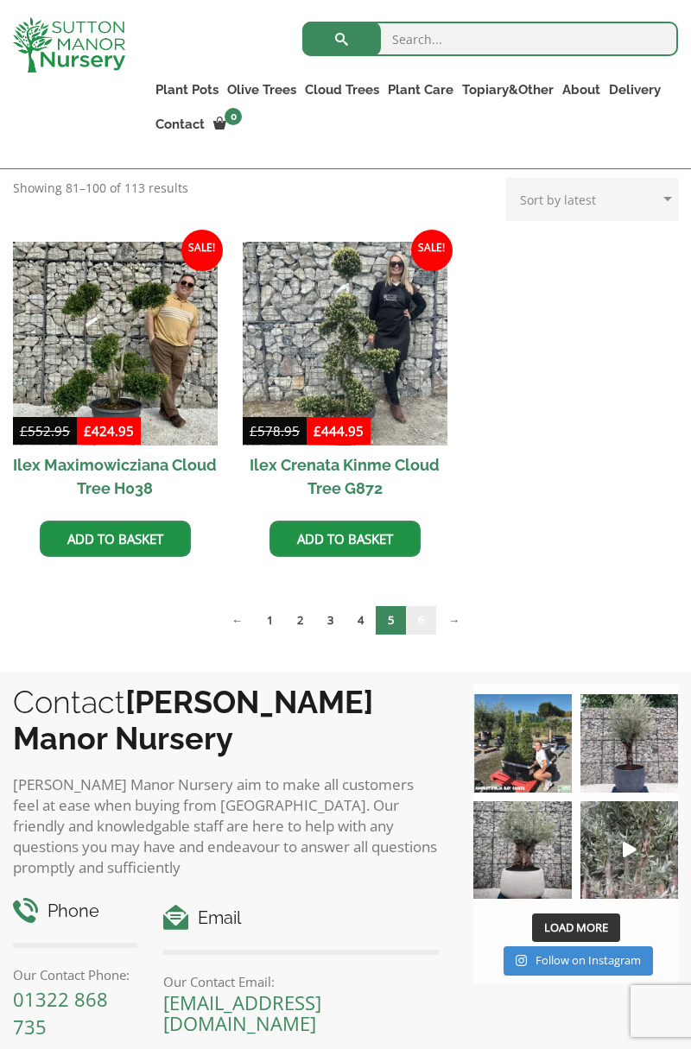
click at [423, 622] on link "6" at bounding box center [421, 620] width 30 height 28
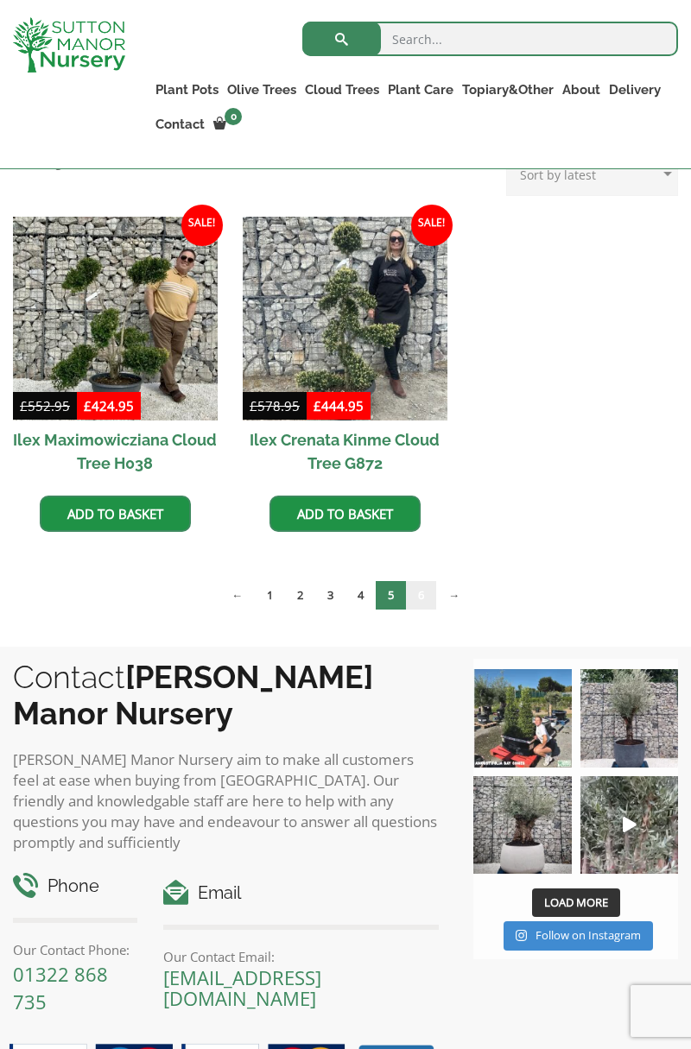
scroll to position [462, 0]
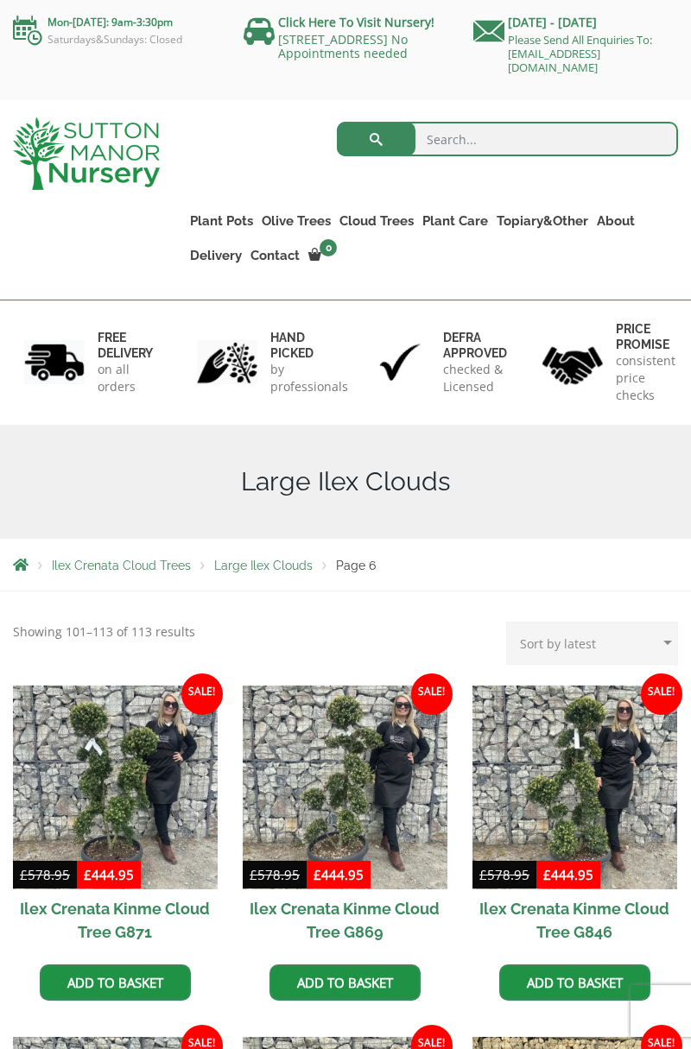
click at [556, 214] on link "Topiary&Other" at bounding box center [542, 221] width 100 height 24
click at [0, 0] on link "Ilex Crenata" at bounding box center [0, 0] width 0 height 0
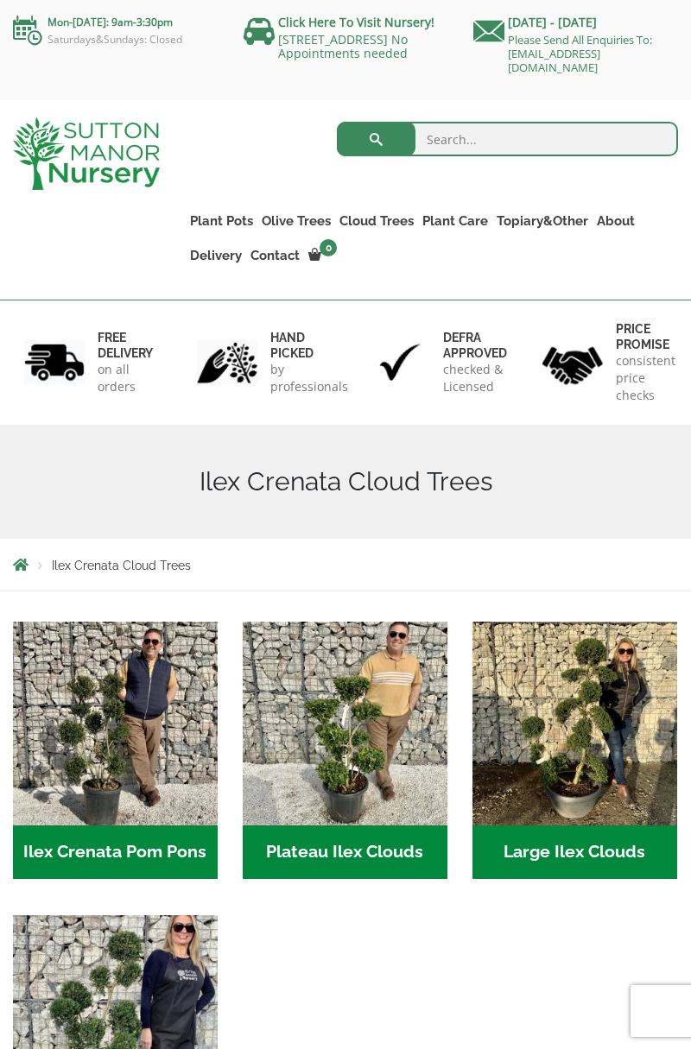
click at [556, 218] on link "Topiary&Other" at bounding box center [542, 221] width 100 height 24
click at [0, 0] on link "Acers" at bounding box center [0, 0] width 0 height 0
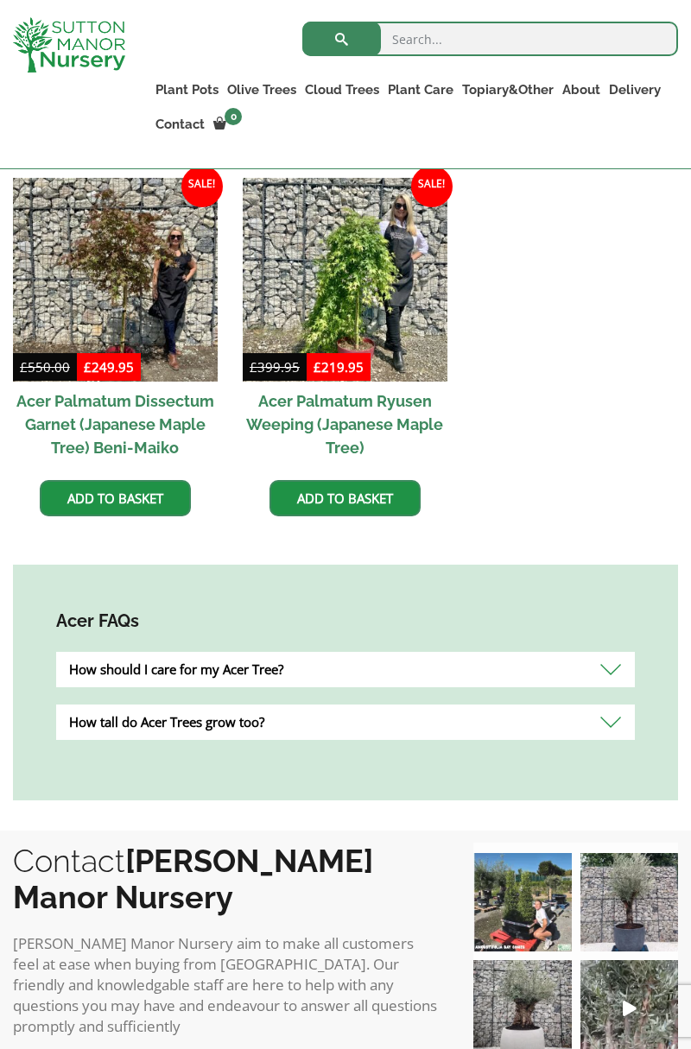
scroll to position [578, 0]
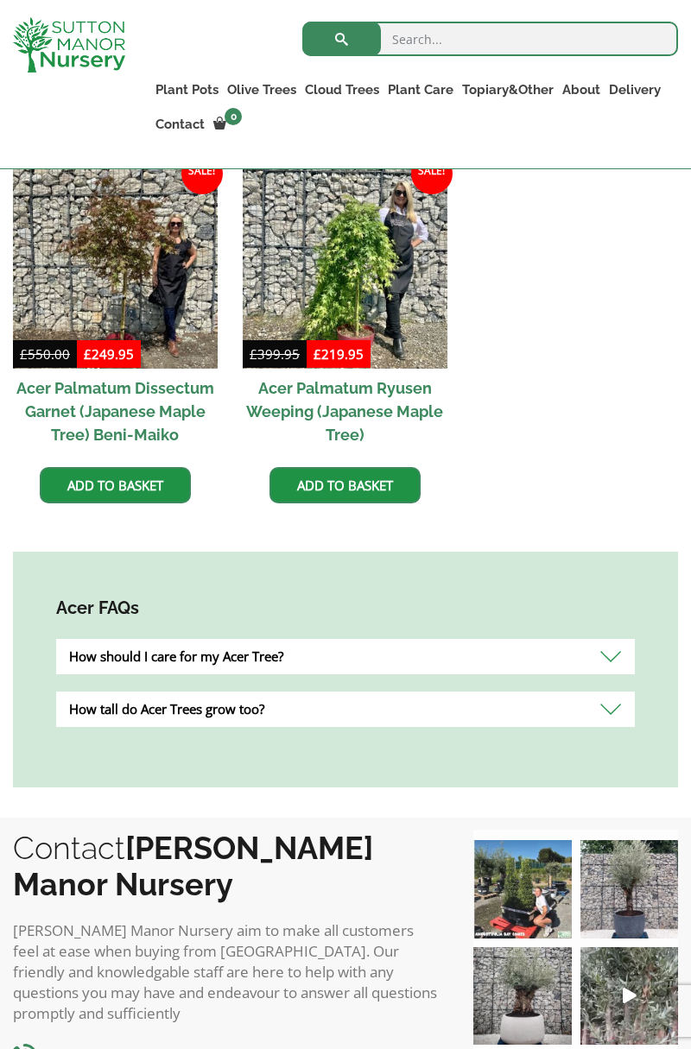
click at [352, 282] on img at bounding box center [345, 267] width 205 height 205
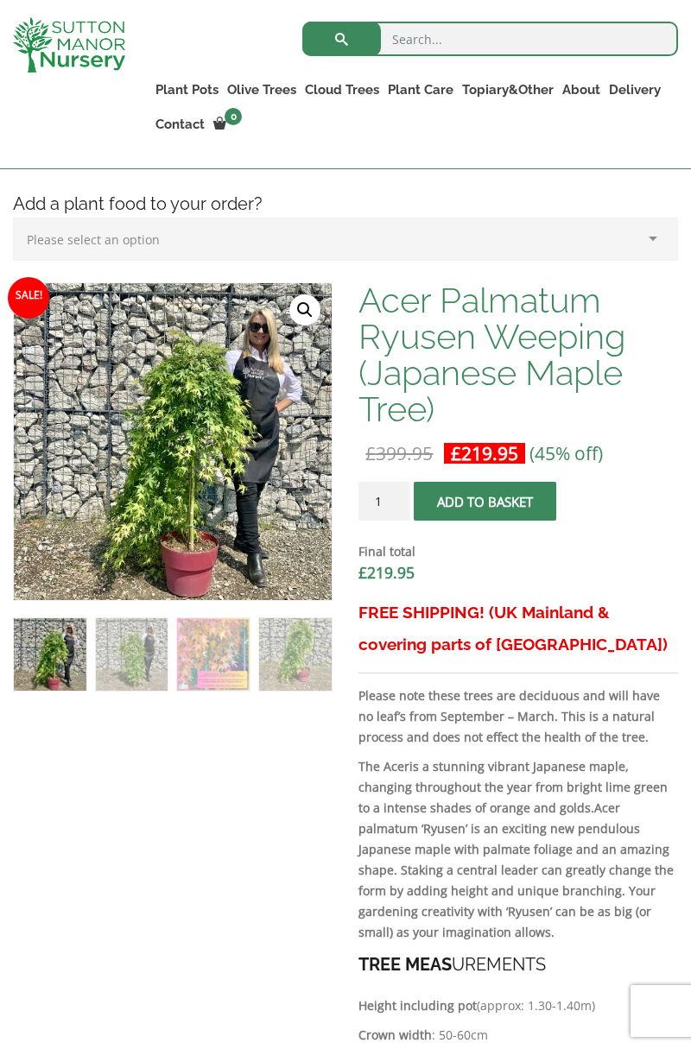
scroll to position [475, 0]
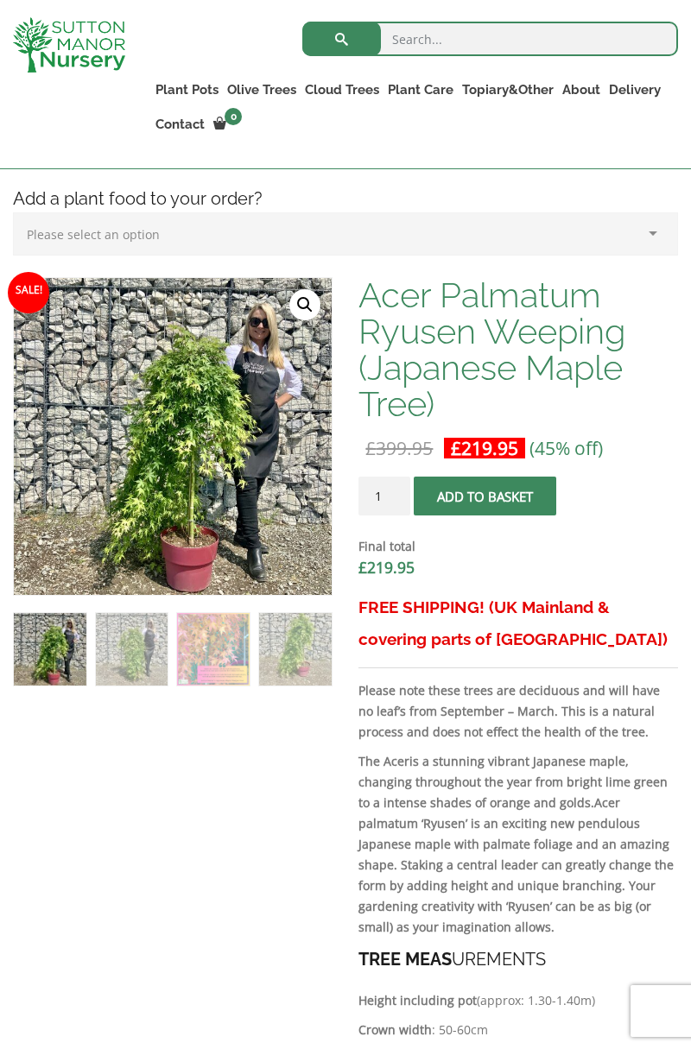
click at [302, 305] on link "🔍" at bounding box center [304, 304] width 31 height 31
